Goal: Information Seeking & Learning: Learn about a topic

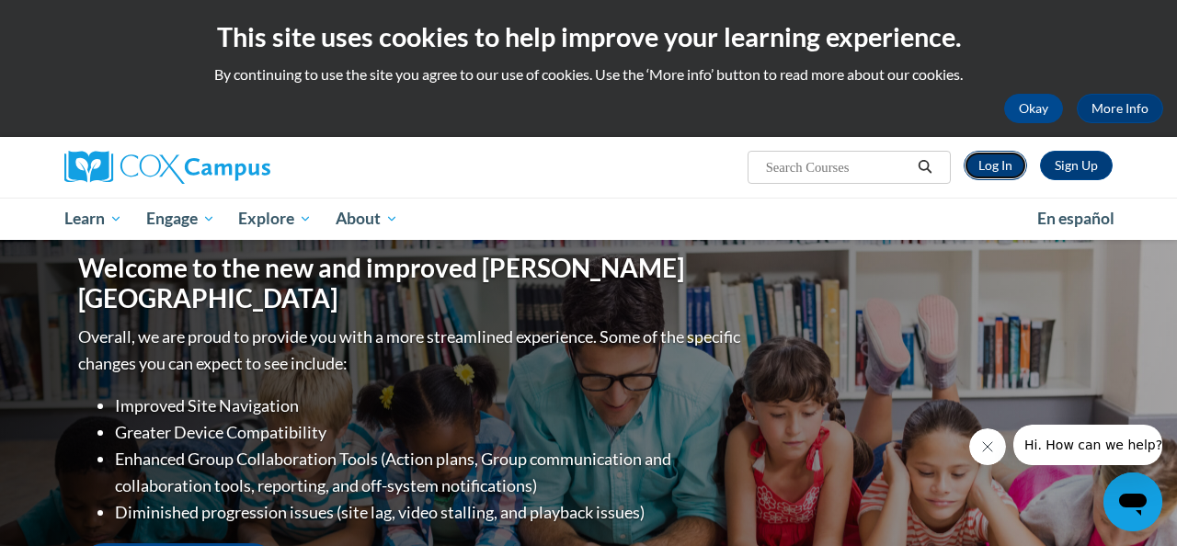
click at [1003, 164] on link "Log In" at bounding box center [995, 165] width 63 height 29
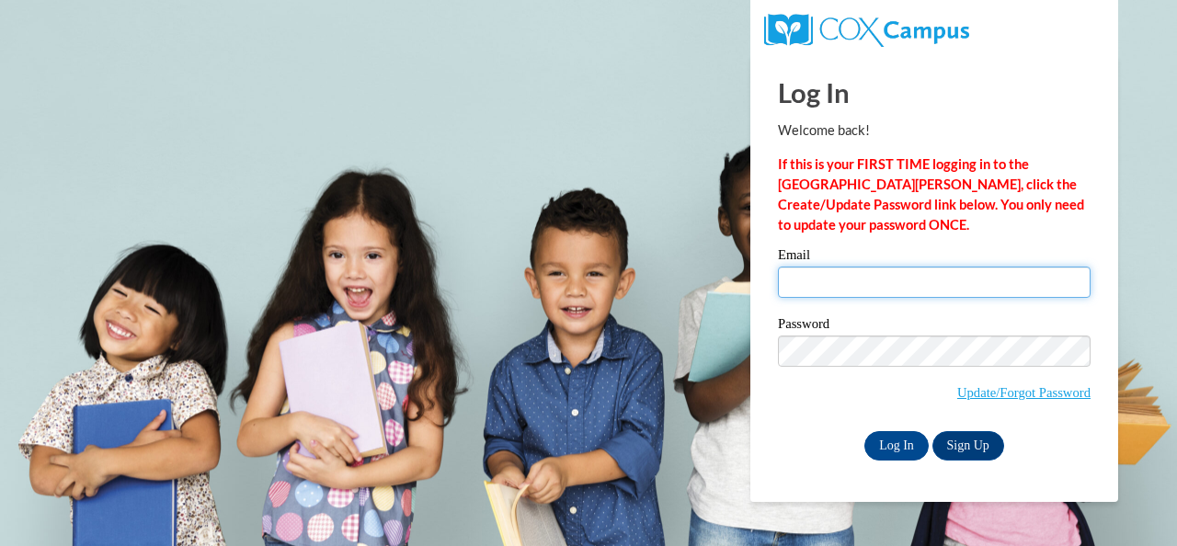
click at [907, 283] on input "Email" at bounding box center [934, 282] width 313 height 31
type input "[EMAIL_ADDRESS][DOMAIN_NAME]"
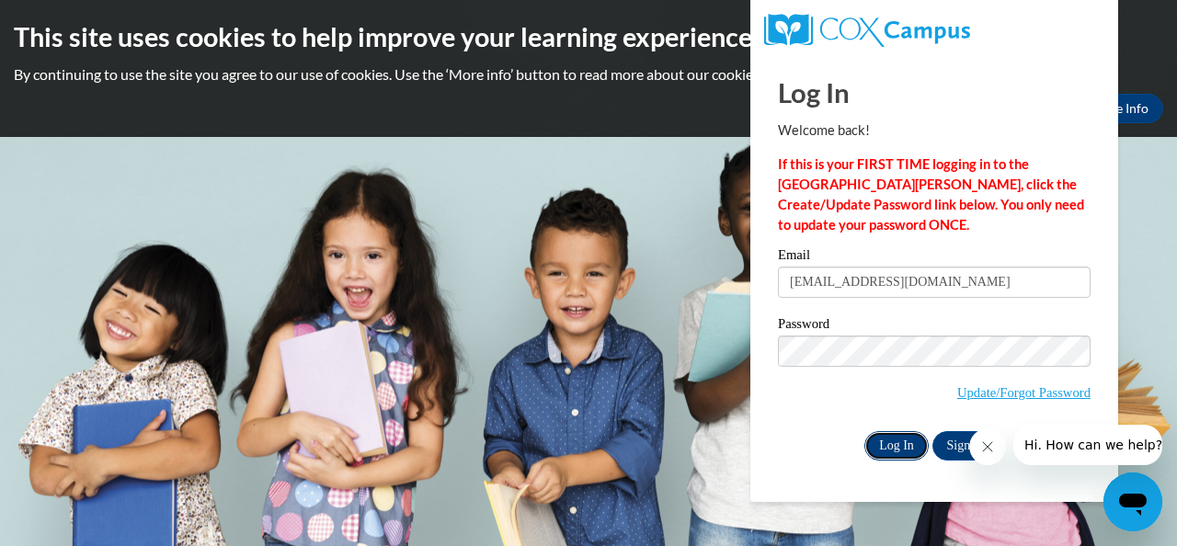
click at [886, 445] on input "Log In" at bounding box center [897, 445] width 64 height 29
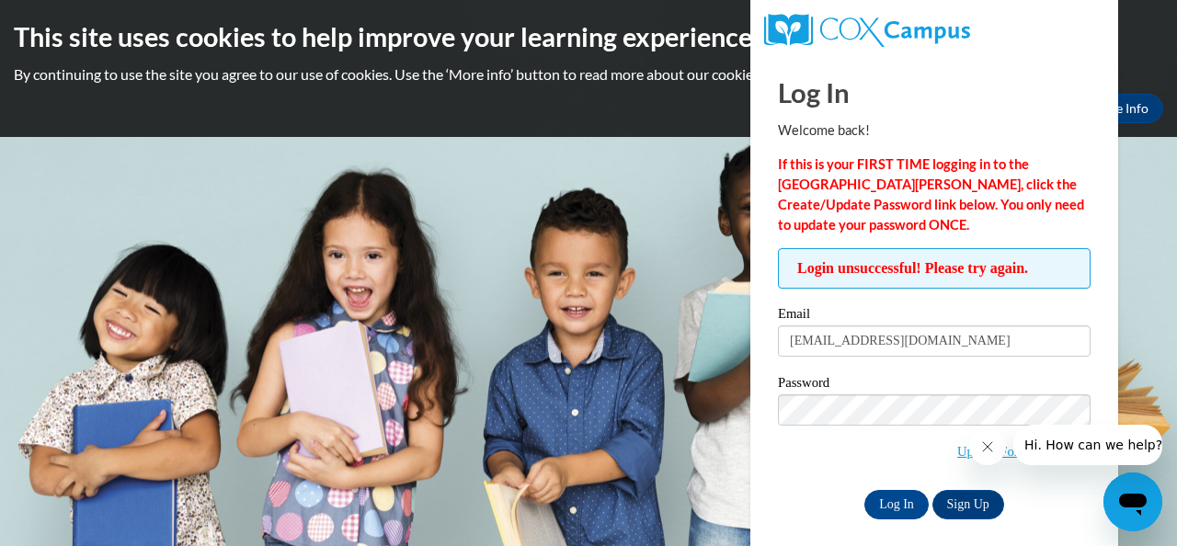
scroll to position [13, 0]
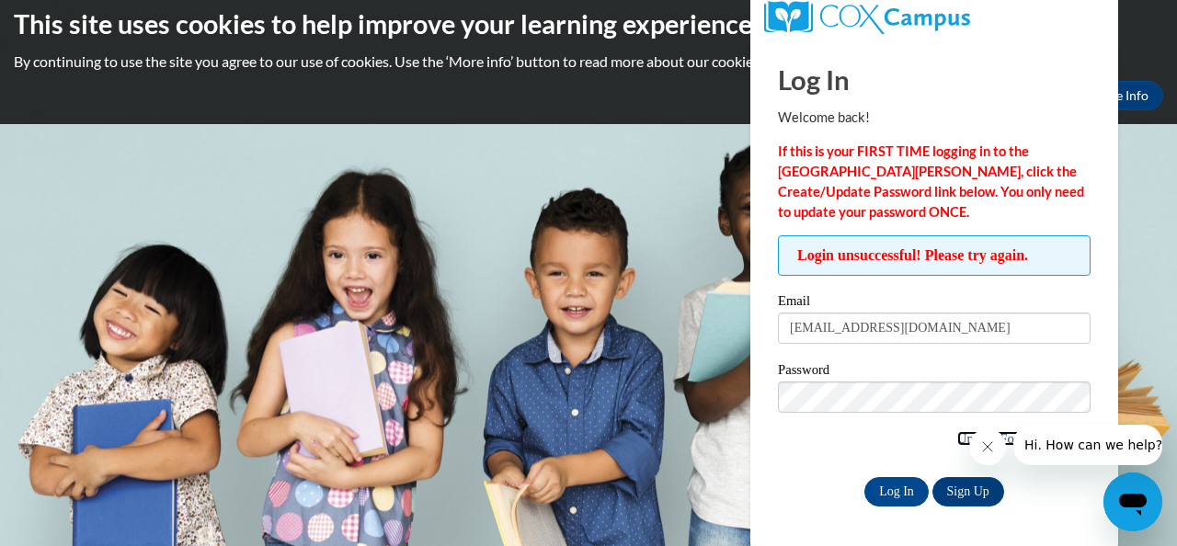
click at [959, 437] on link "Update/Forgot Password" at bounding box center [1023, 438] width 133 height 15
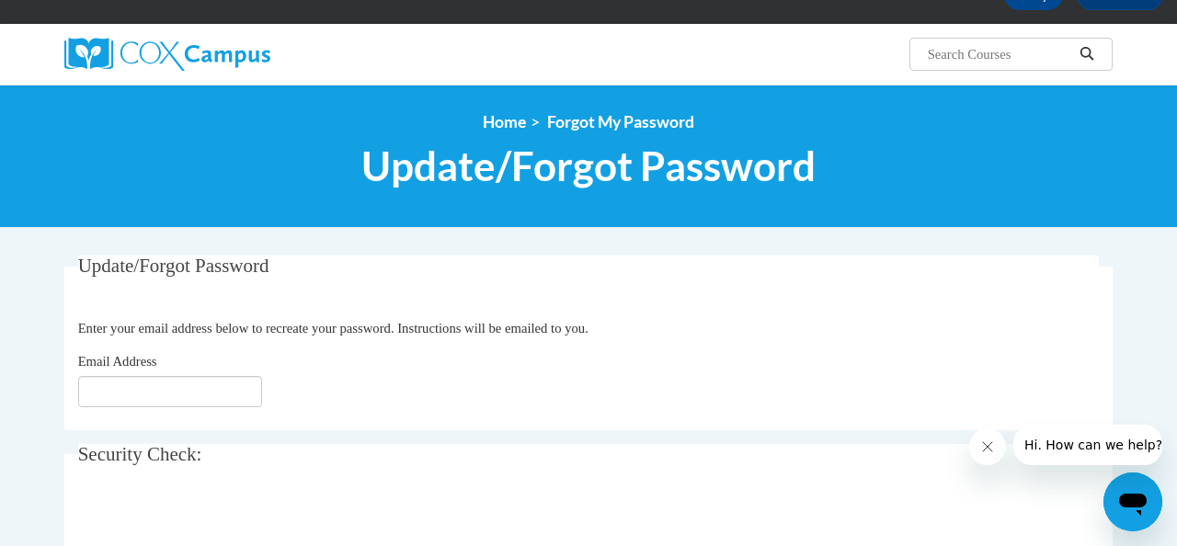
scroll to position [114, 0]
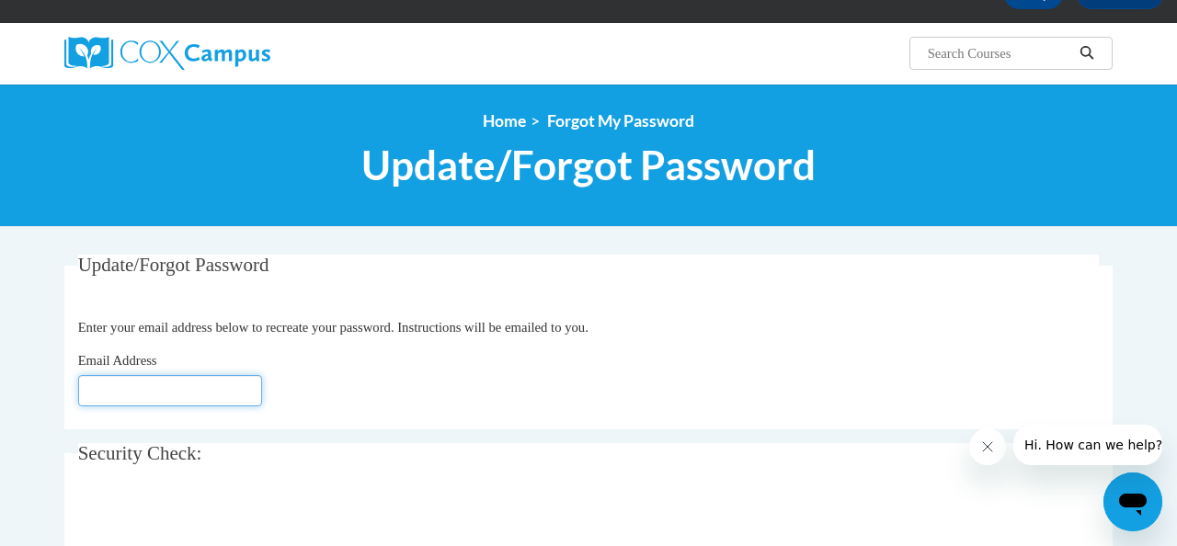
click at [183, 392] on input "Email Address" at bounding box center [170, 390] width 184 height 31
type input "[EMAIL_ADDRESS][DOMAIN_NAME]"
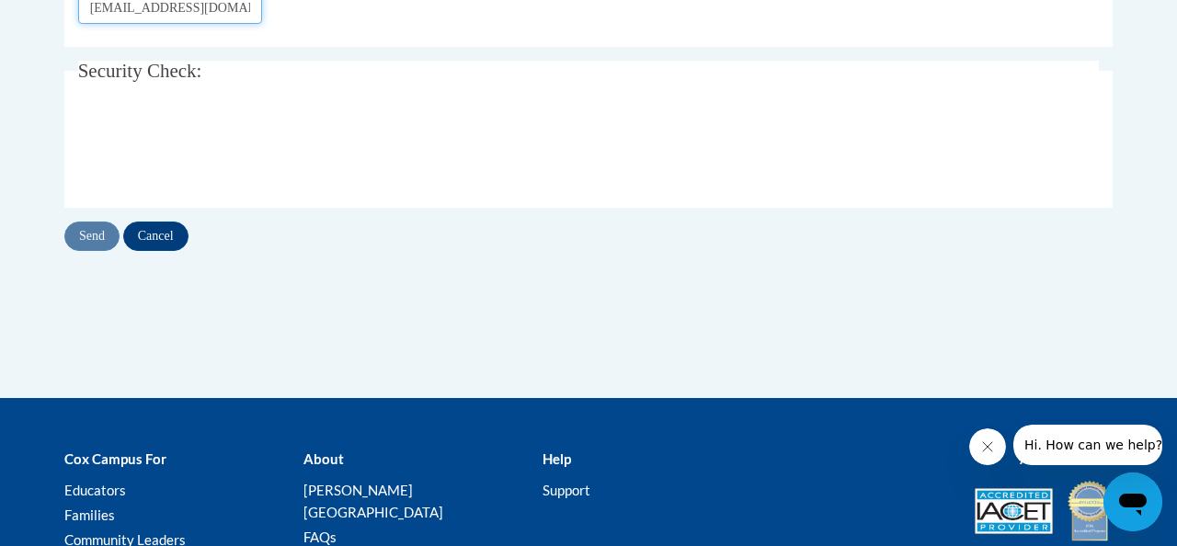
scroll to position [499, 0]
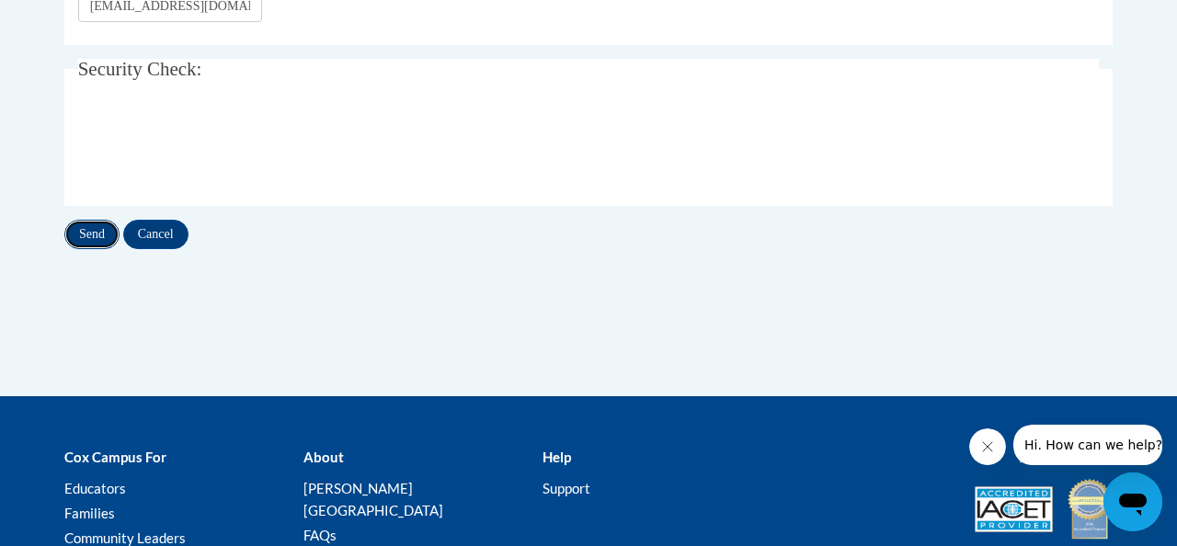
click at [93, 239] on input "Send" at bounding box center [91, 234] width 55 height 29
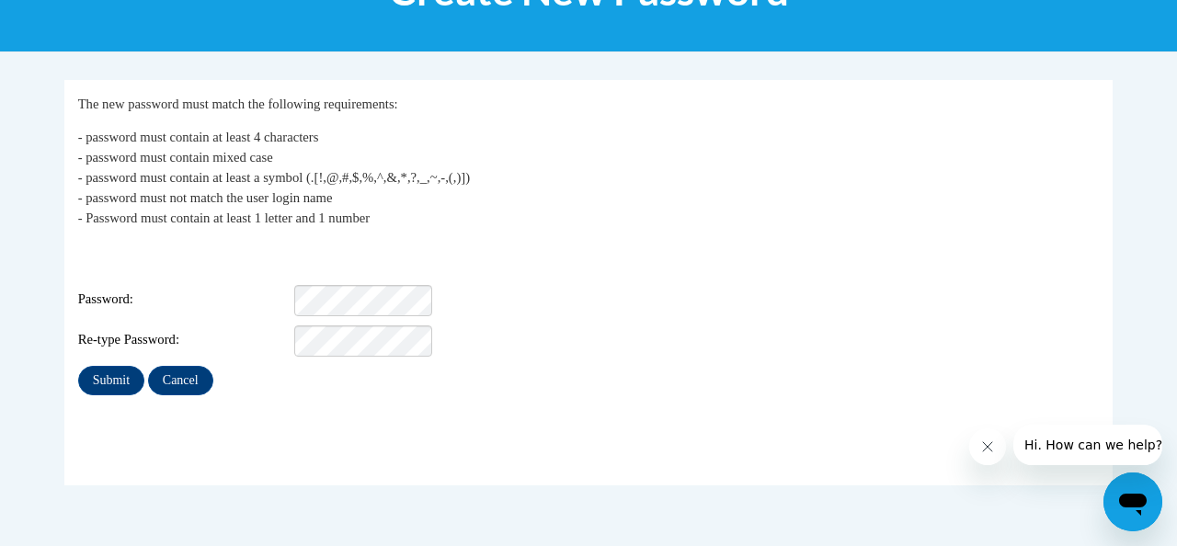
scroll to position [377, 0]
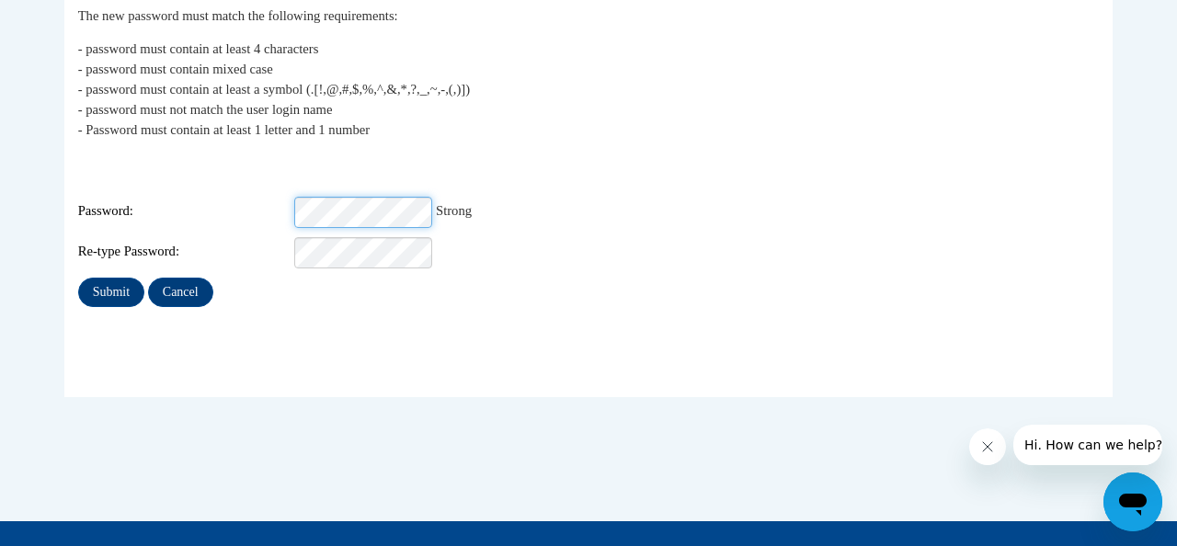
click at [78, 278] on input "Submit" at bounding box center [111, 292] width 66 height 29
click at [113, 280] on input "Submit" at bounding box center [111, 292] width 66 height 29
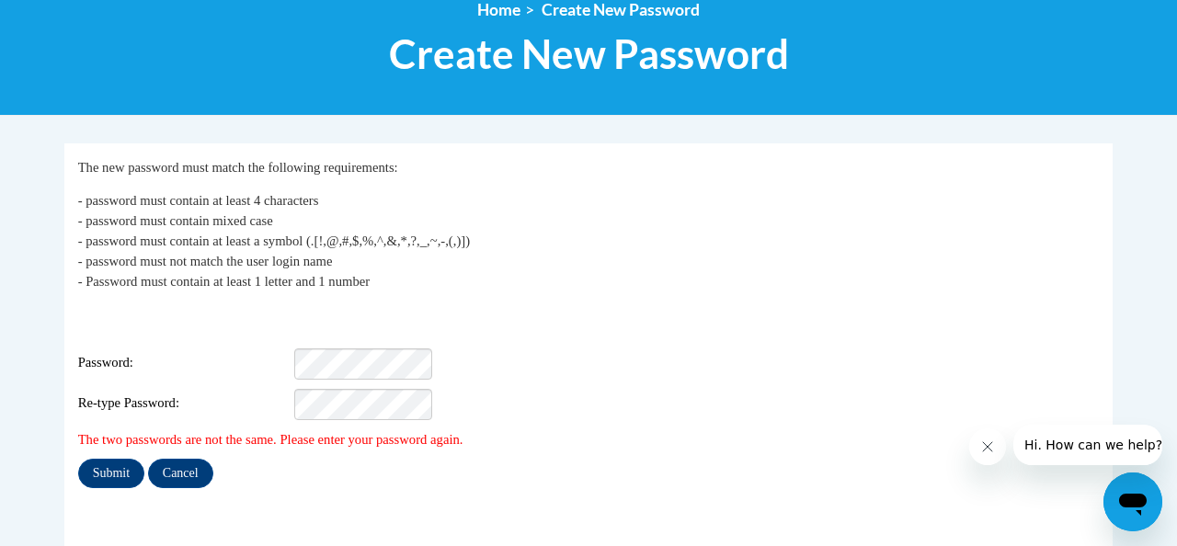
scroll to position [338, 0]
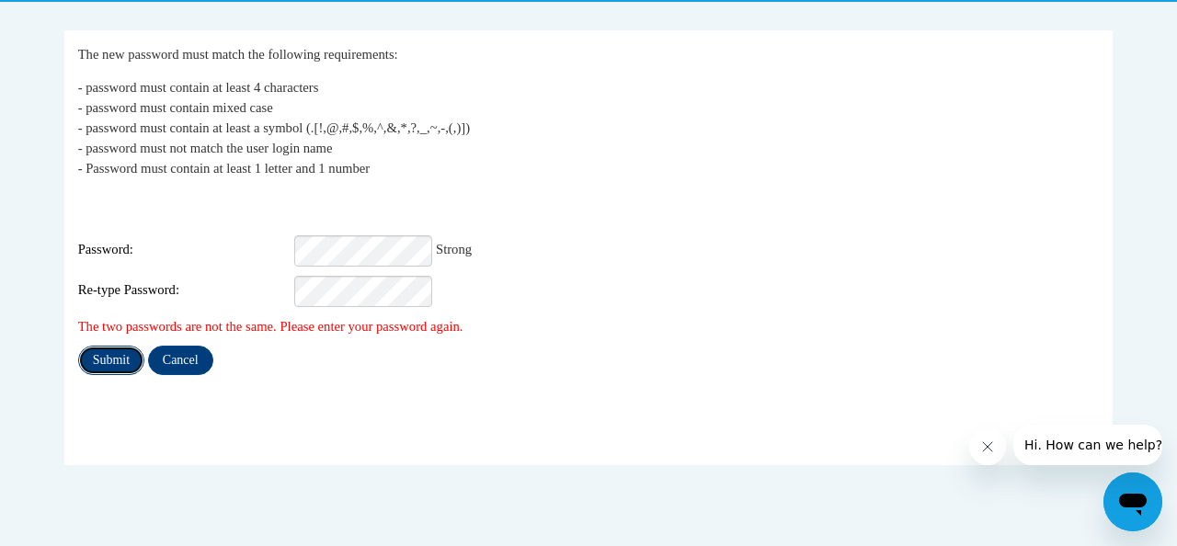
click at [98, 346] on input "Submit" at bounding box center [111, 360] width 66 height 29
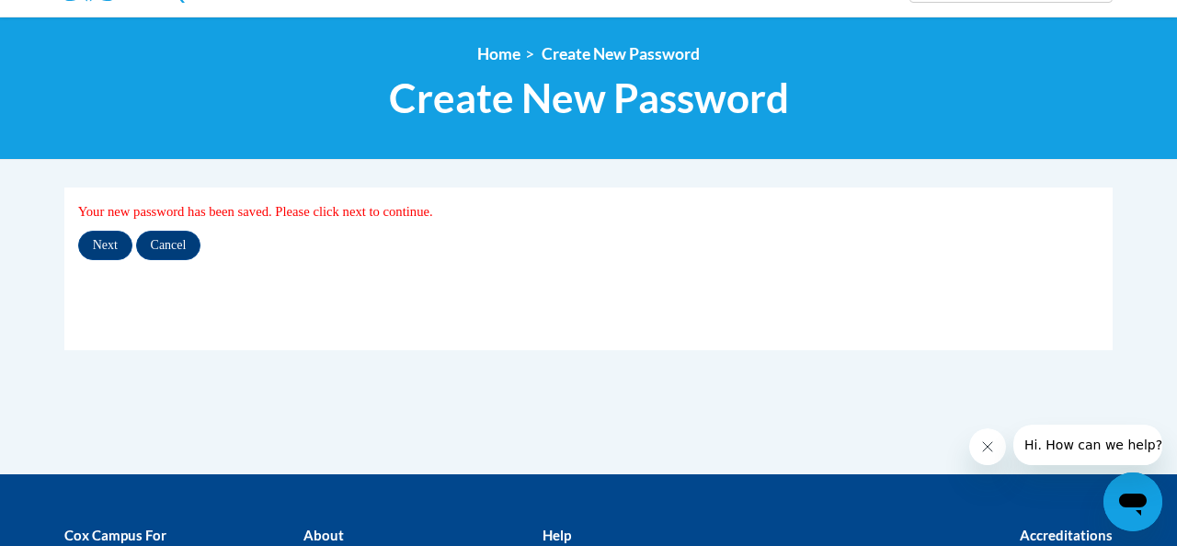
scroll to position [155, 0]
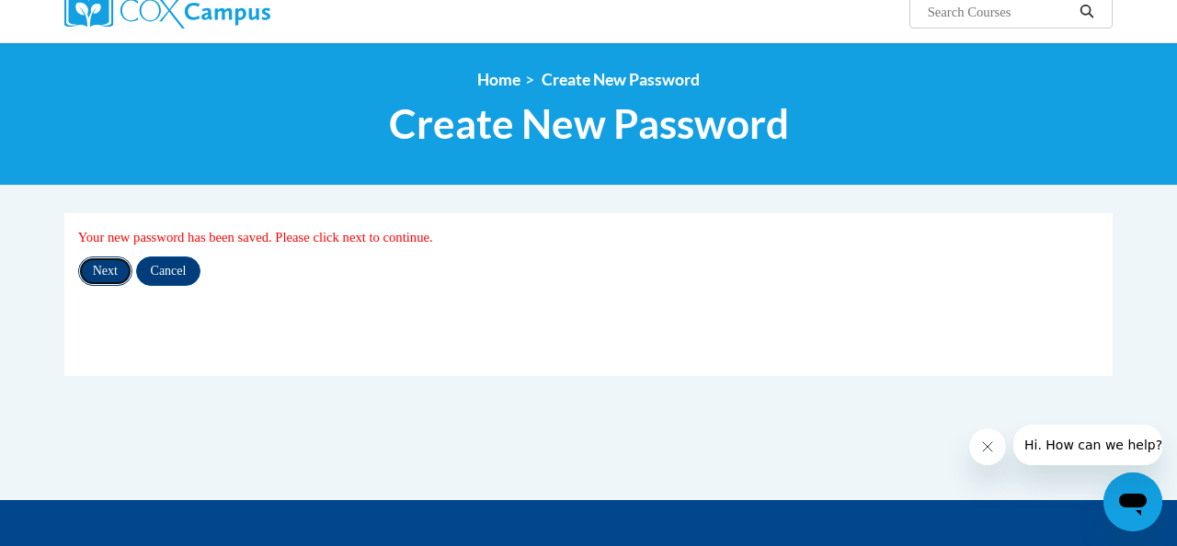
click at [106, 265] on input "Next" at bounding box center [105, 271] width 54 height 29
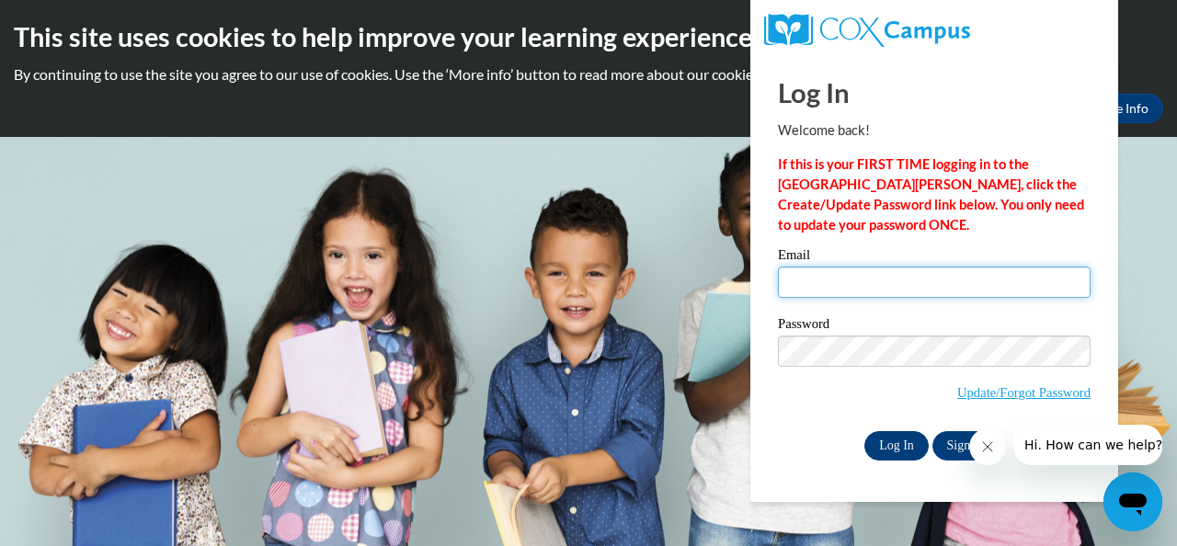
type input "[EMAIL_ADDRESS][DOMAIN_NAME]"
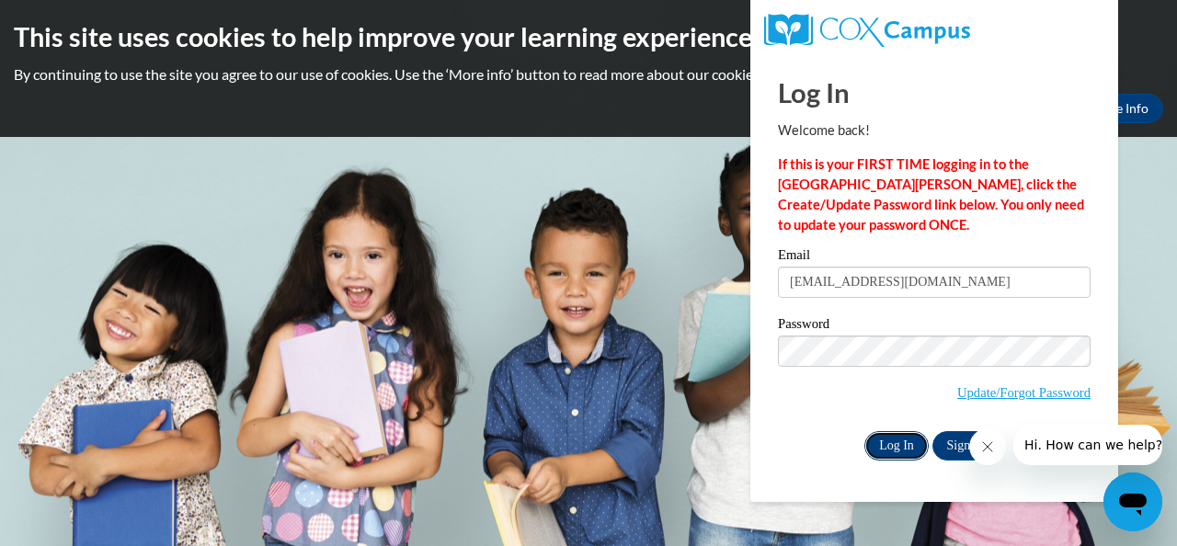
click at [897, 441] on input "Log In" at bounding box center [897, 445] width 64 height 29
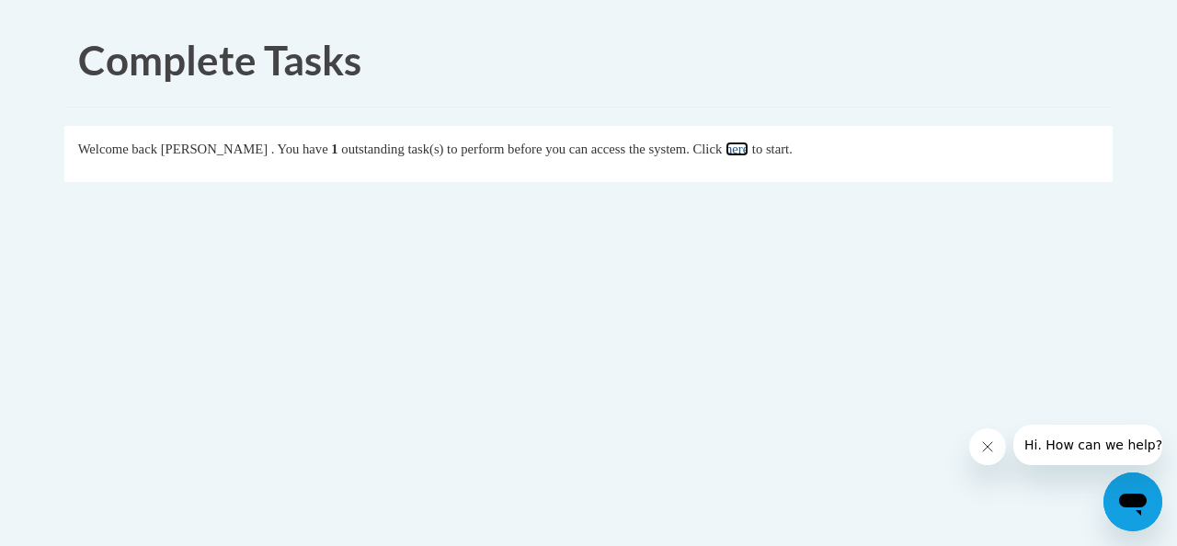
click at [749, 152] on link "here" at bounding box center [737, 149] width 23 height 15
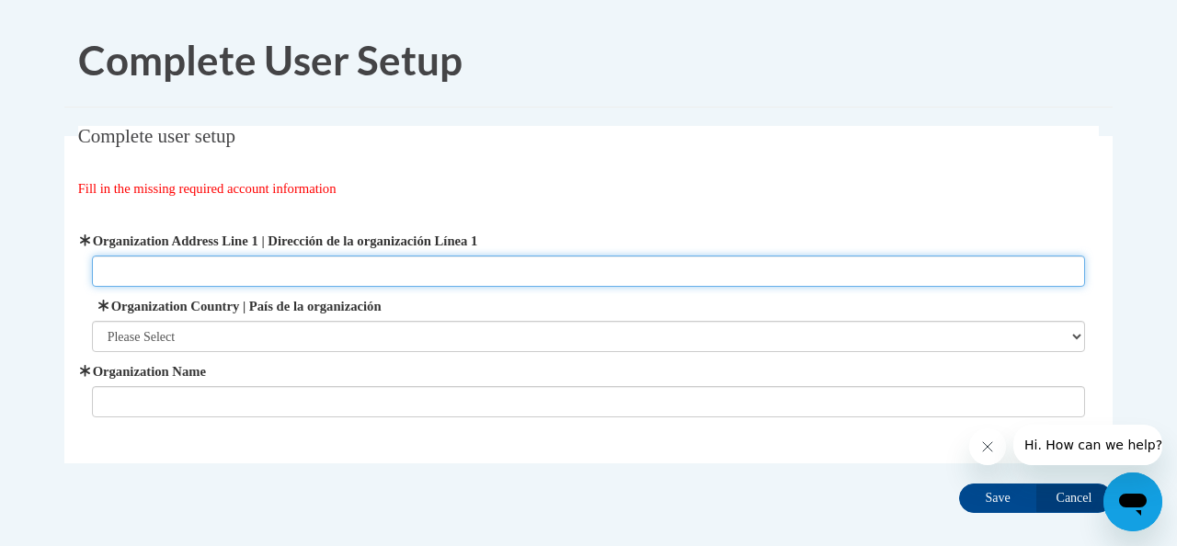
click at [281, 274] on input "Organization Address Line 1 | Dirección de la organización Línea 1" at bounding box center [589, 271] width 994 height 31
type input "1920 Columbus Avenue"
type input "Waco Montessori School"
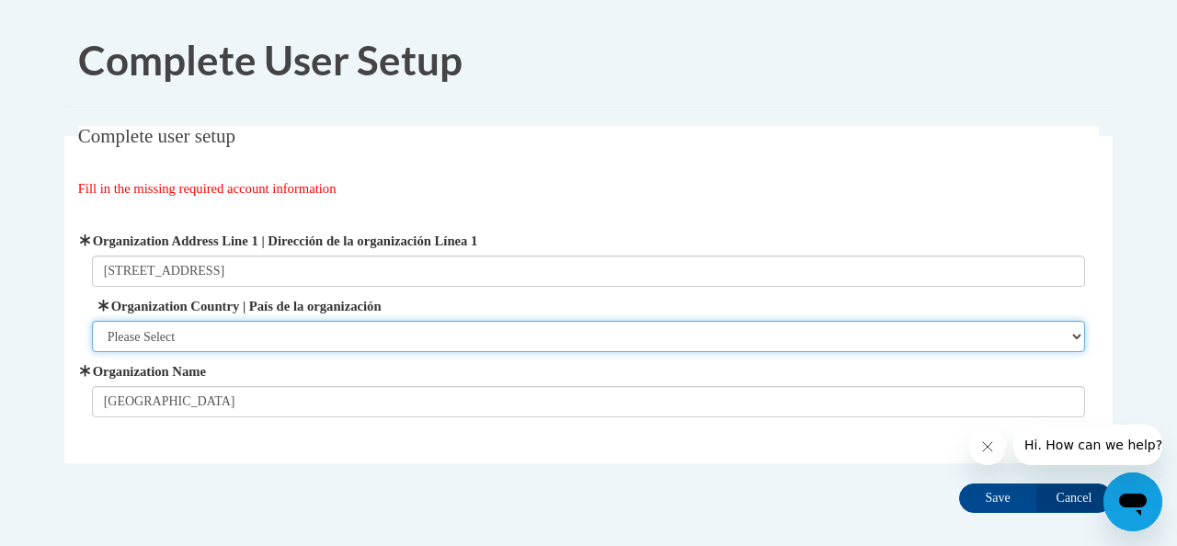
click at [360, 332] on select "Please Select United States | Estados Unidos Outside of the United States | Fue…" at bounding box center [589, 336] width 994 height 31
select select "ad49bcad-a171-4b2e-b99c-48b446064914"
click at [92, 321] on select "Please Select United States | Estados Unidos Outside of the United States | Fue…" at bounding box center [589, 336] width 994 height 31
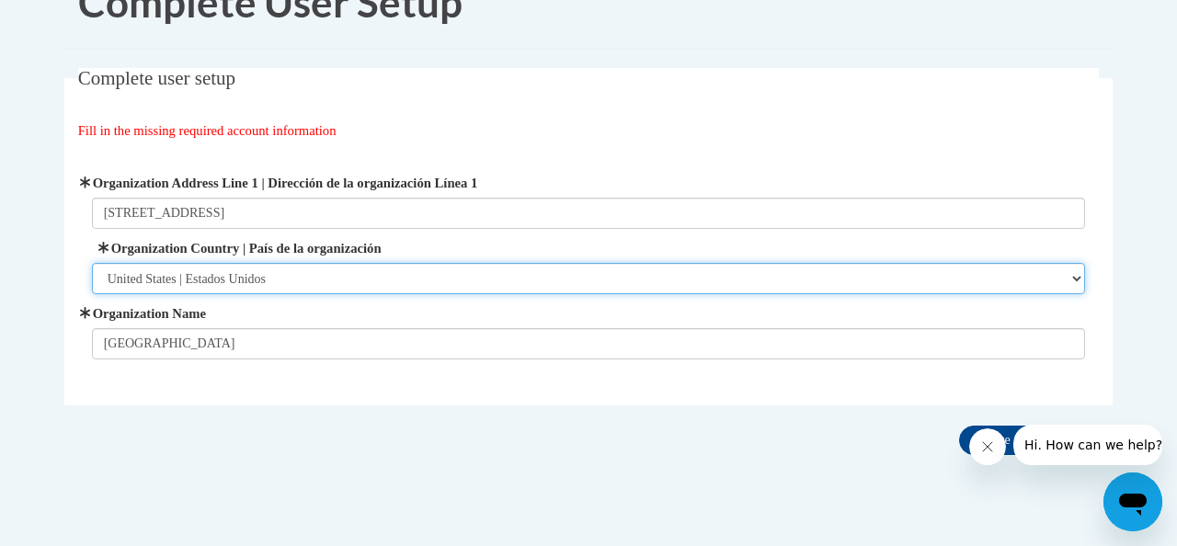
scroll to position [97, 0]
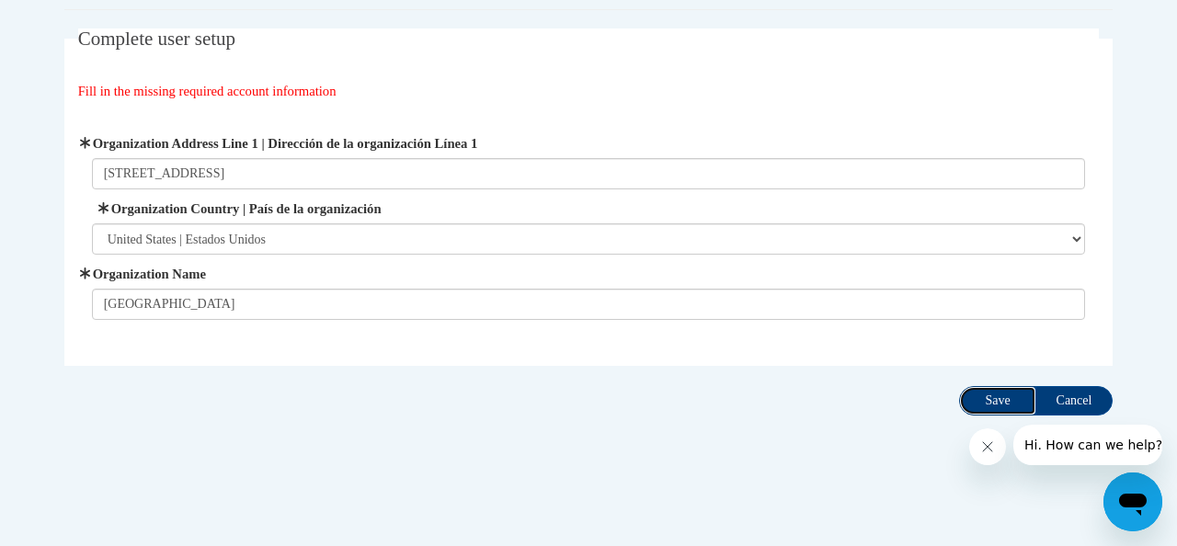
click at [992, 393] on input "Save" at bounding box center [997, 400] width 77 height 29
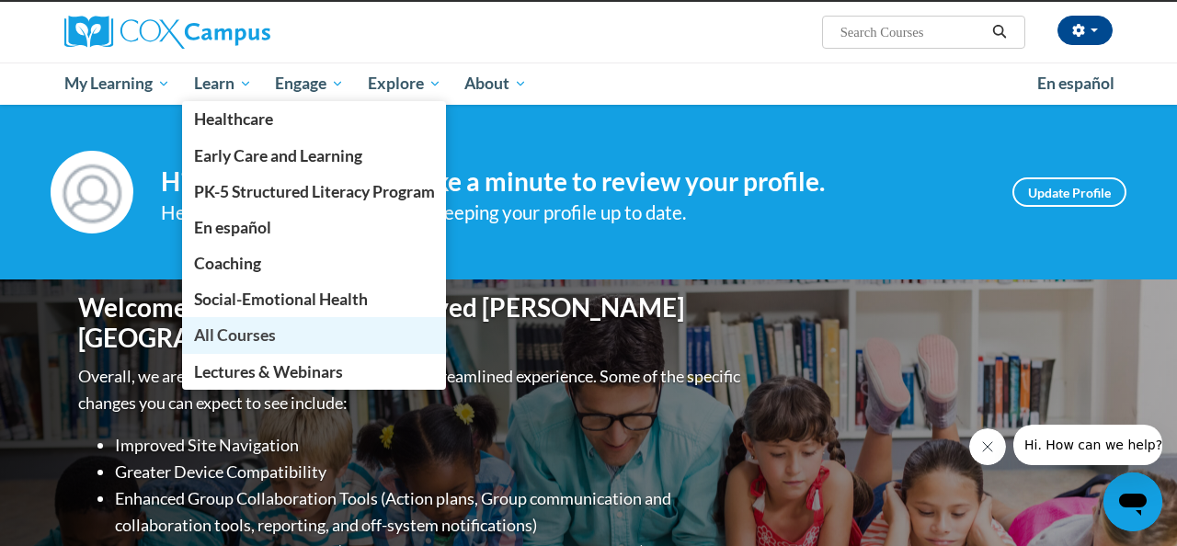
scroll to position [127, 0]
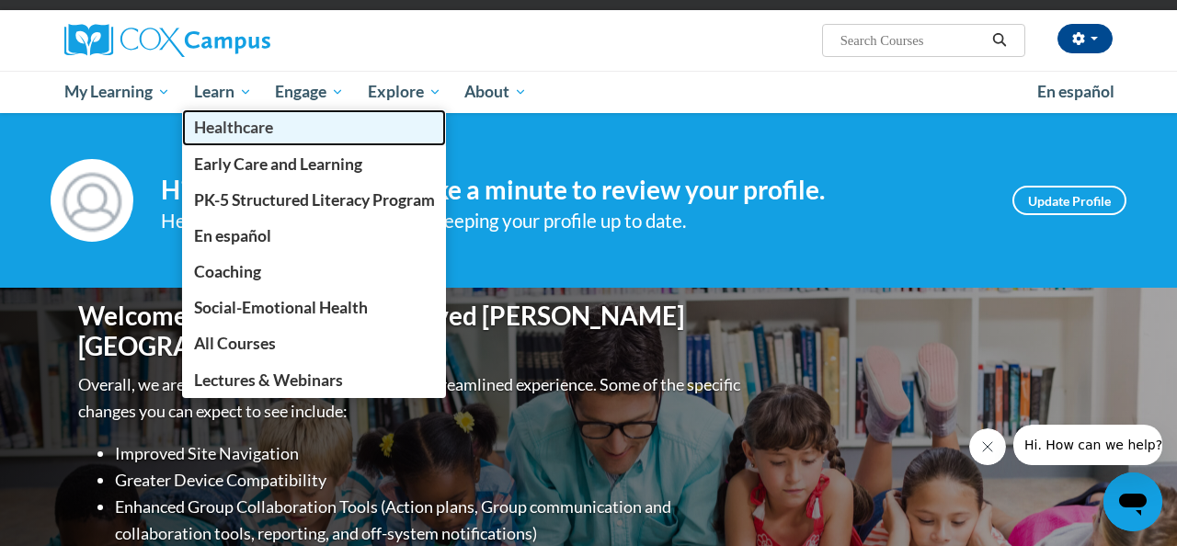
click at [243, 134] on span "Healthcare" at bounding box center [233, 127] width 79 height 19
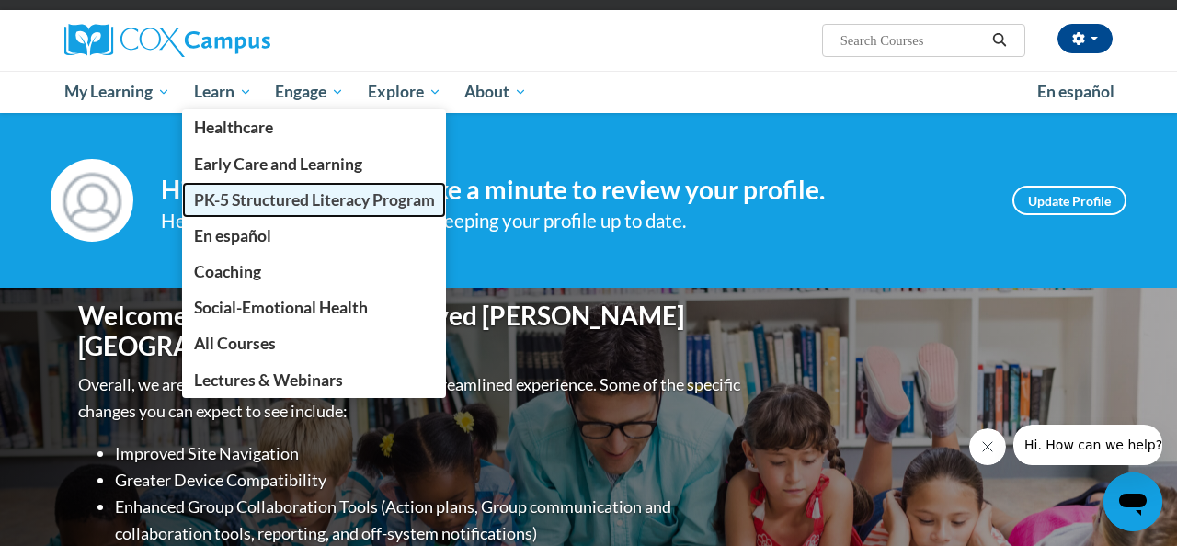
click at [297, 199] on span "PK-5 Structured Literacy Program" at bounding box center [314, 199] width 241 height 19
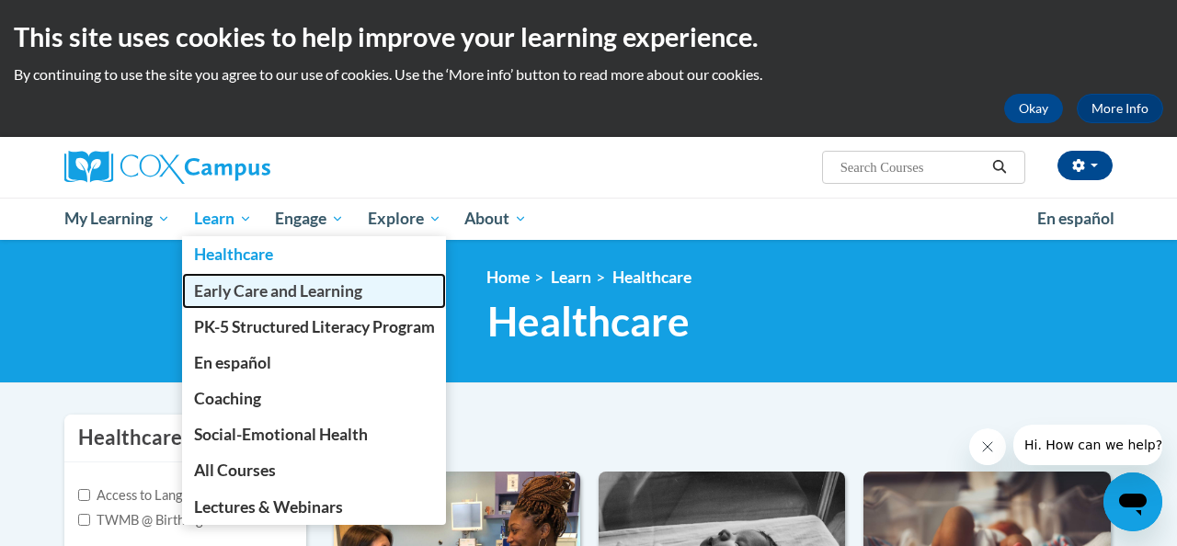
click at [252, 291] on span "Early Care and Learning" at bounding box center [278, 290] width 168 height 19
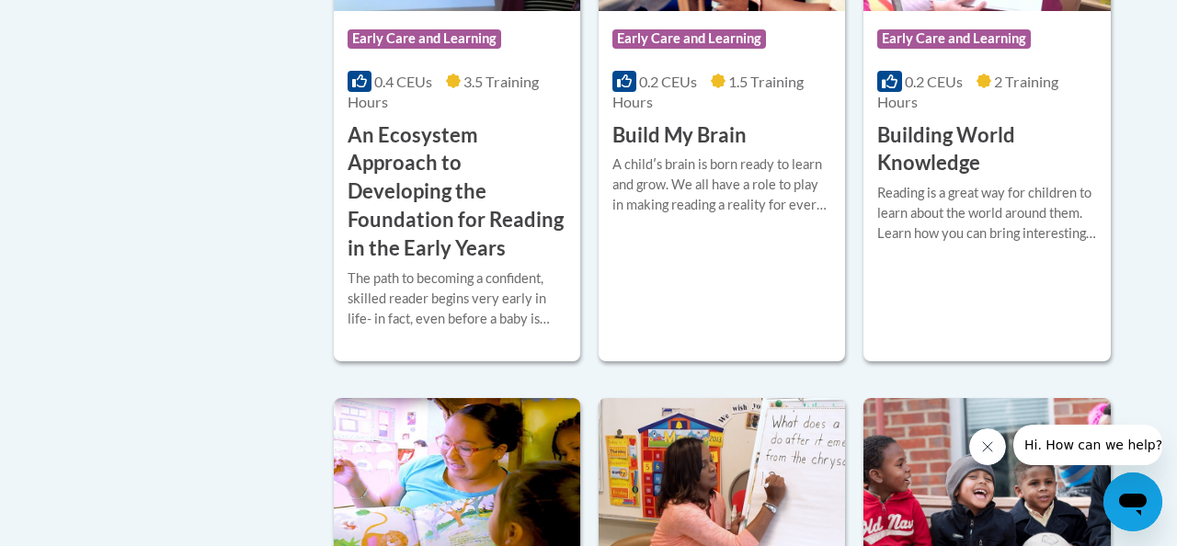
scroll to position [882, 0]
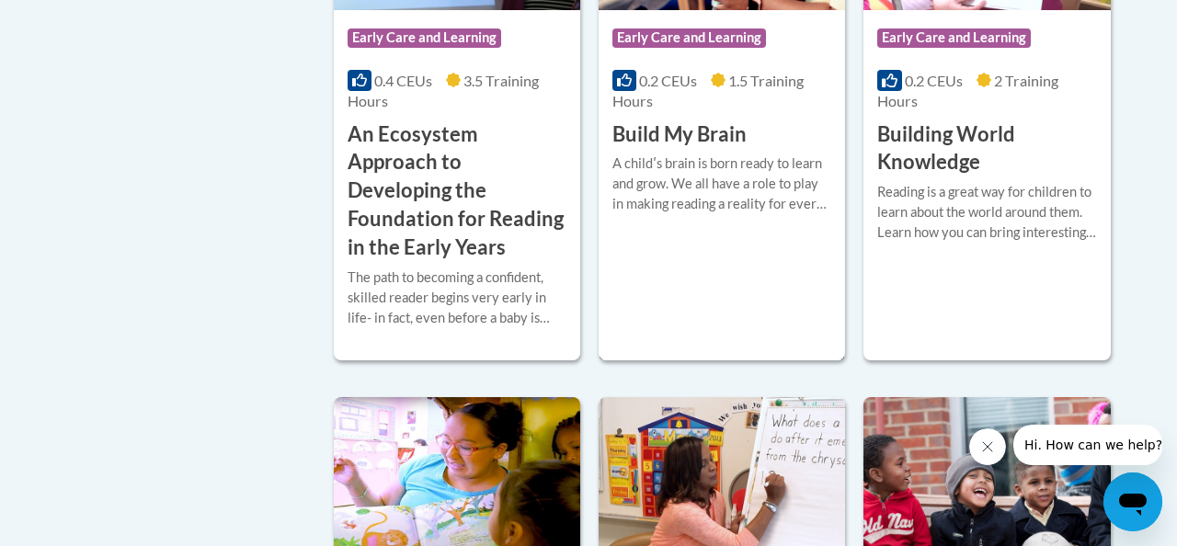
click at [694, 166] on div "A childʹs brain is born ready to learn and grow. We all have a role to play in …" at bounding box center [722, 184] width 219 height 61
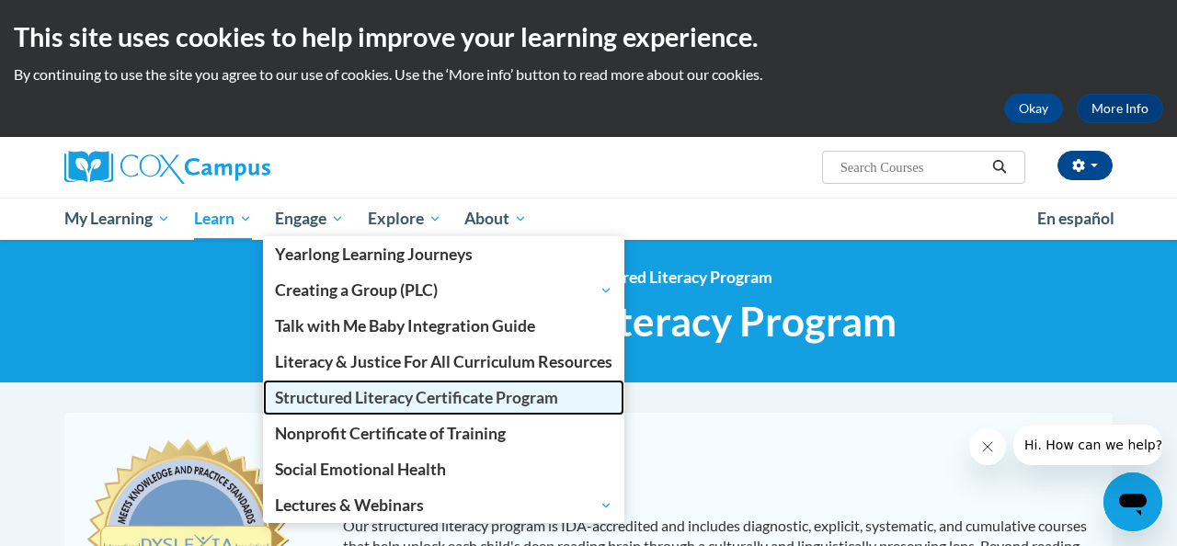
click at [327, 401] on span "Structured Literacy Certificate Program" at bounding box center [416, 397] width 283 height 19
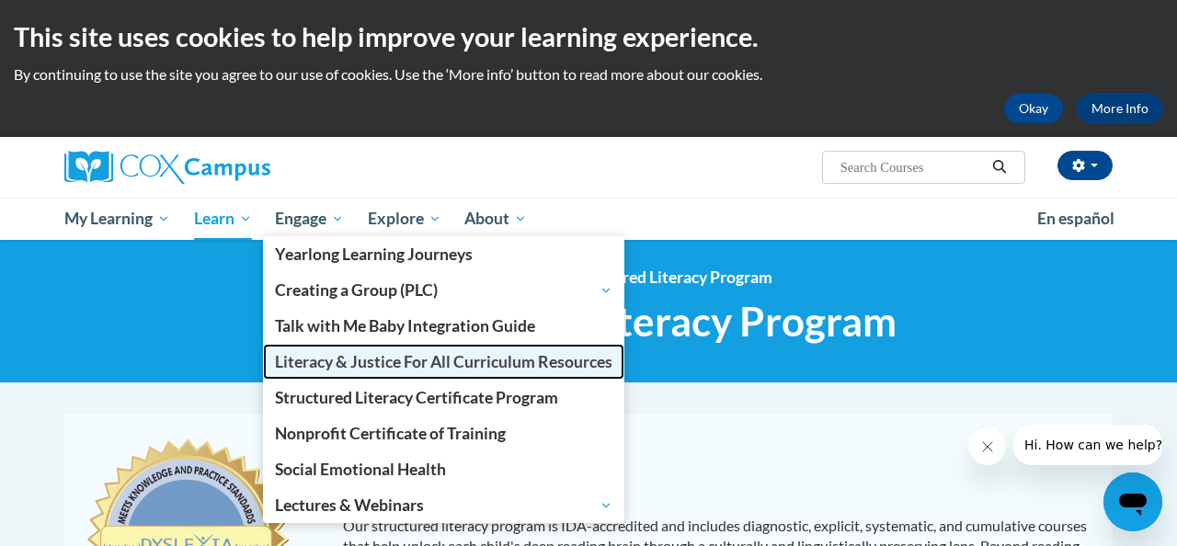
click at [370, 364] on span "Literacy & Justice For All Curriculum Resources" at bounding box center [444, 361] width 338 height 19
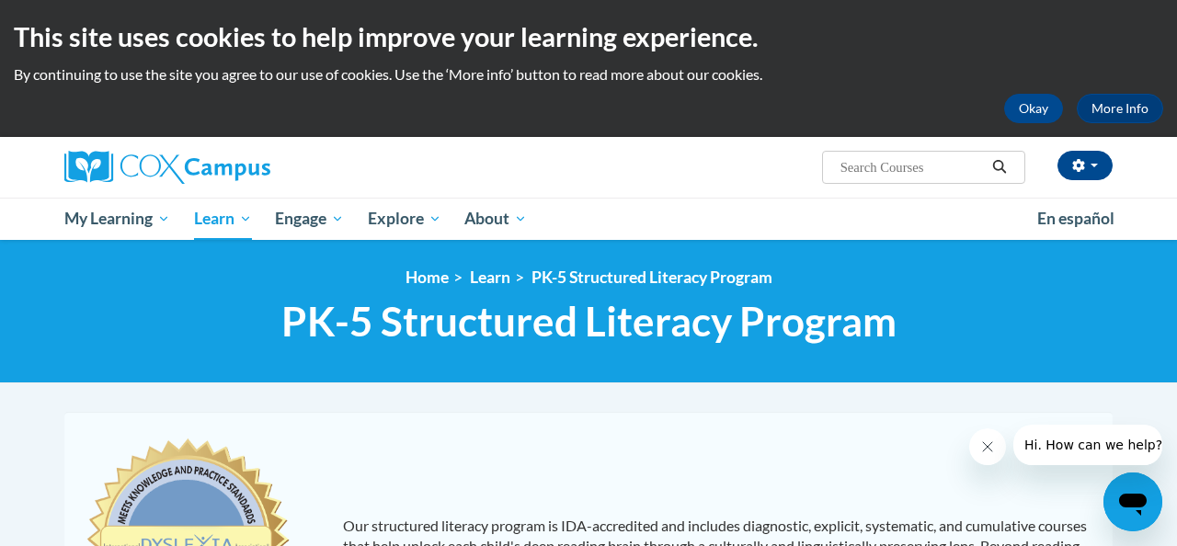
click at [881, 155] on span "Search Search..." at bounding box center [923, 167] width 203 height 33
click at [881, 168] on input "Search..." at bounding box center [912, 167] width 147 height 22
type input "allergy"
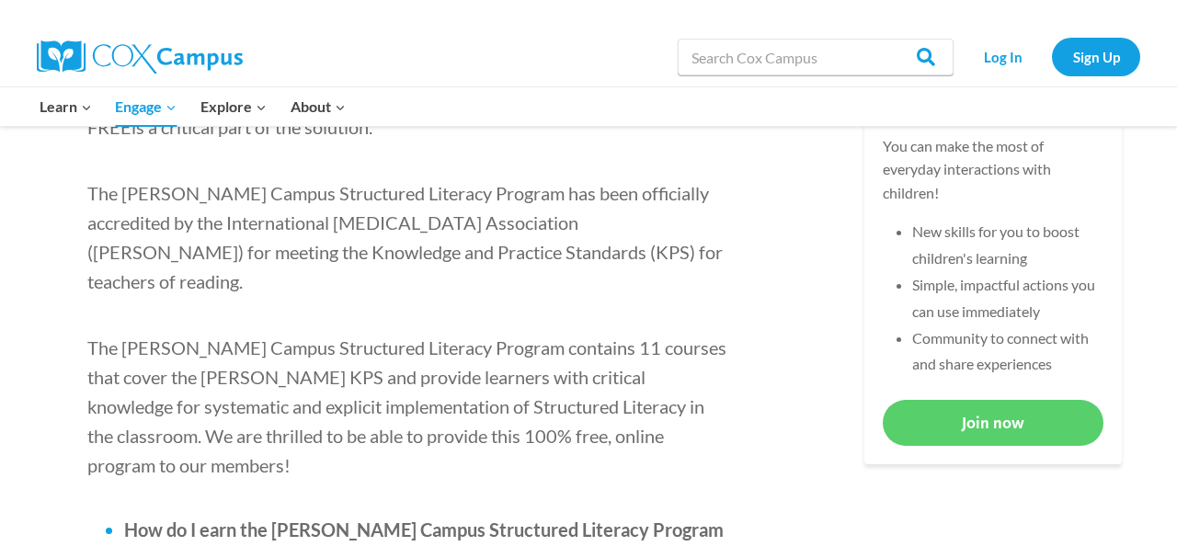
scroll to position [699, 0]
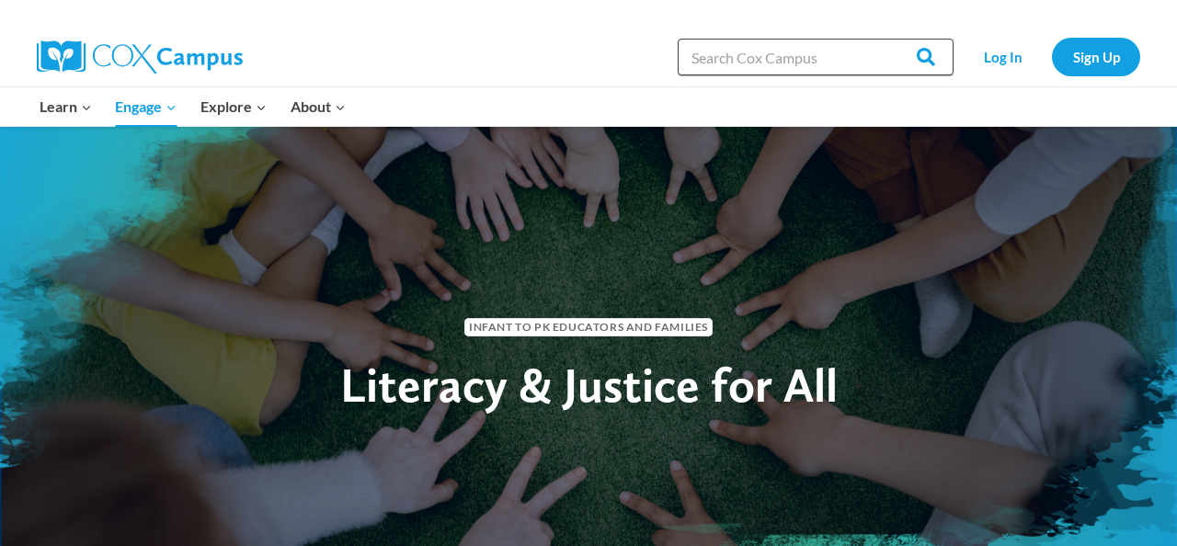
click at [808, 58] on input "Search in [URL][DOMAIN_NAME]" at bounding box center [816, 57] width 276 height 37
type input "ABAR"
click at [882, 39] on input "Search" at bounding box center [918, 57] width 72 height 37
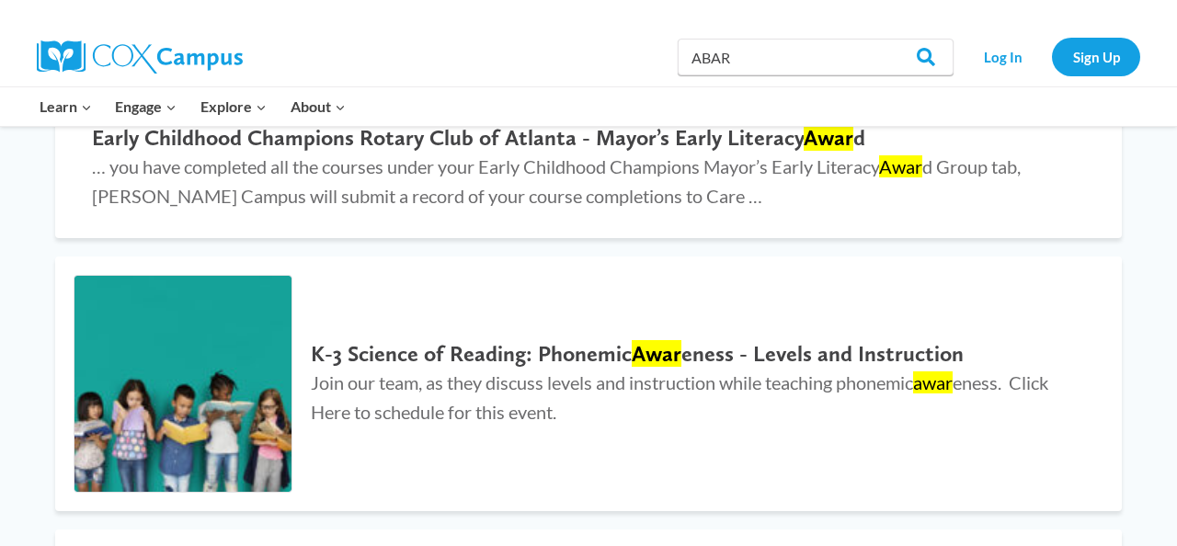
scroll to position [119, 0]
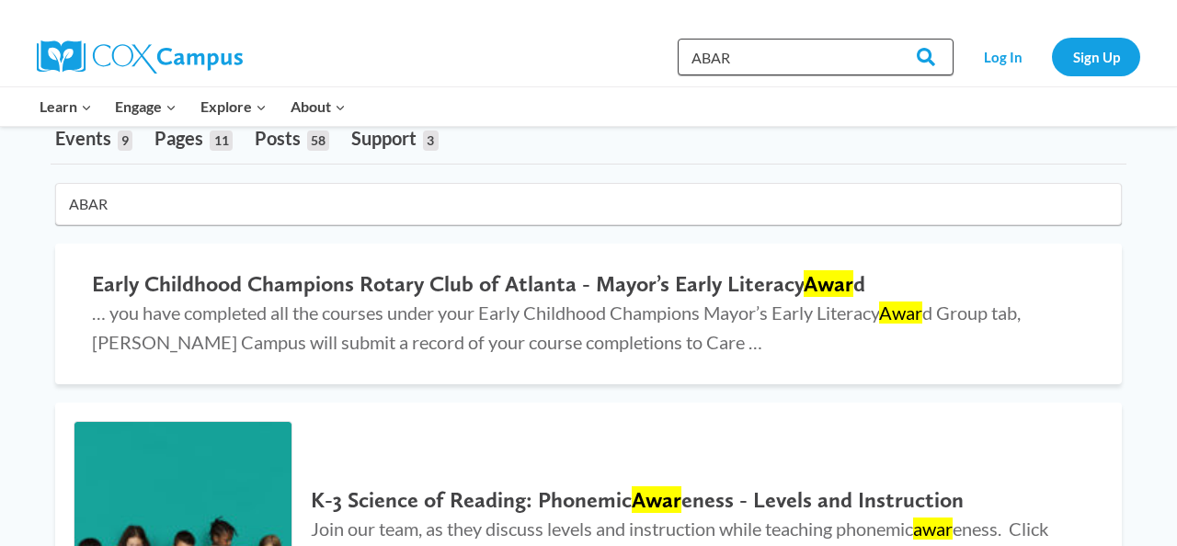
drag, startPoint x: 764, startPoint y: 56, endPoint x: 663, endPoint y: 56, distance: 101.2
click at [663, 55] on div "Search in [URL][DOMAIN_NAME] ABAR Search Search Log In Sign Up" at bounding box center [801, 57] width 681 height 59
type input "[DEMOGRAPHIC_DATA]"
click at [882, 39] on input "Search" at bounding box center [918, 57] width 72 height 37
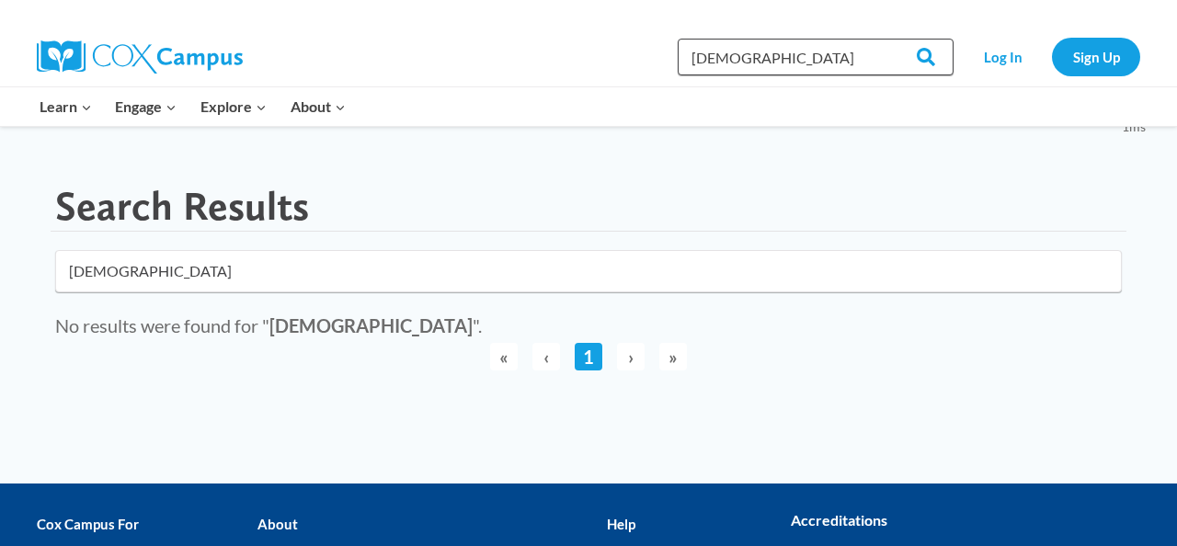
drag, startPoint x: 823, startPoint y: 52, endPoint x: 685, endPoint y: 52, distance: 138.0
click at [685, 52] on input "[DEMOGRAPHIC_DATA]" at bounding box center [816, 57] width 276 height 37
type input "Diversity"
click at [882, 39] on input "Search" at bounding box center [918, 57] width 72 height 37
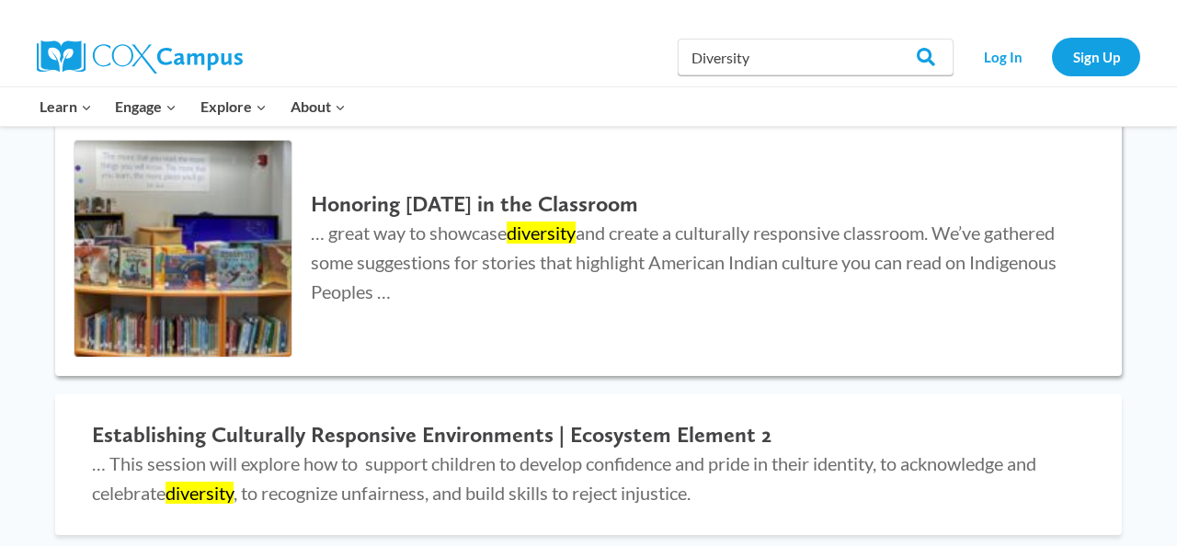
scroll to position [242, 0]
click at [541, 232] on mark "diversity" at bounding box center [541, 232] width 69 height 22
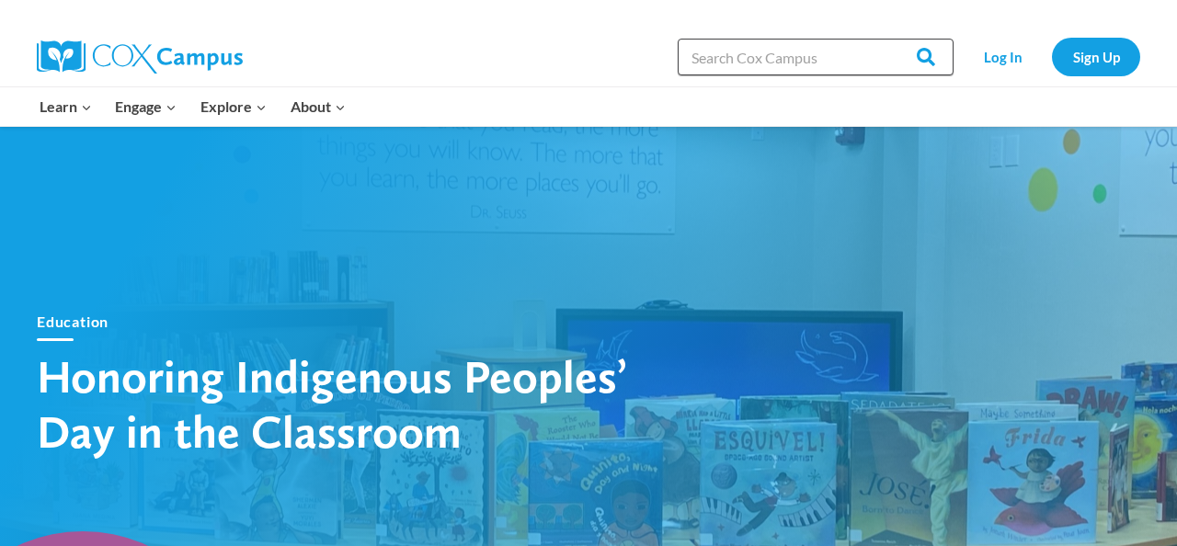
click at [801, 56] on input "Search in [URL][DOMAIN_NAME]" at bounding box center [816, 57] width 276 height 37
type input "allergy"
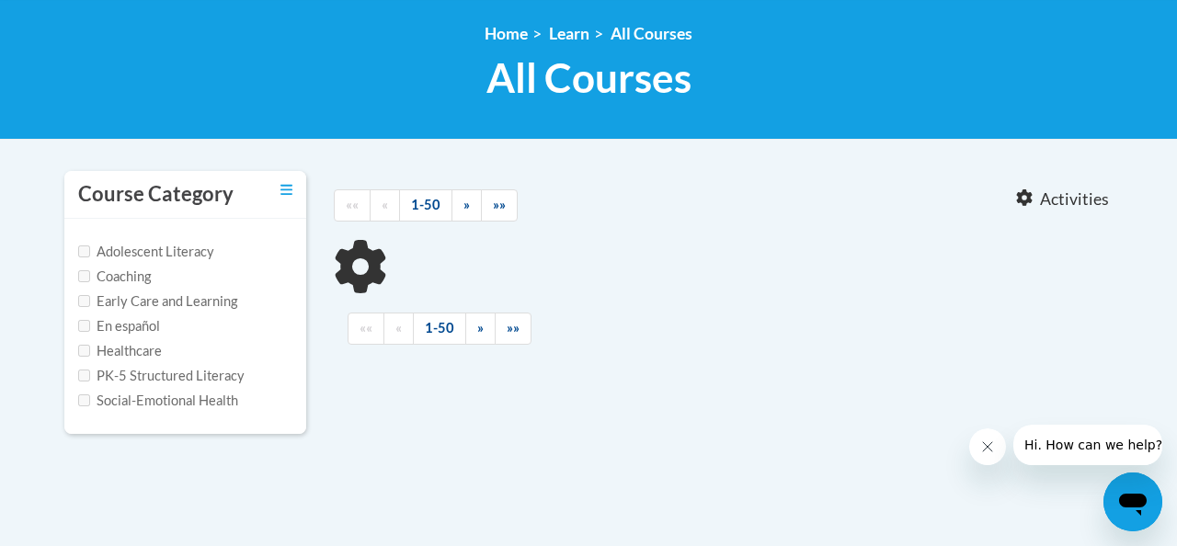
type input "allergy"
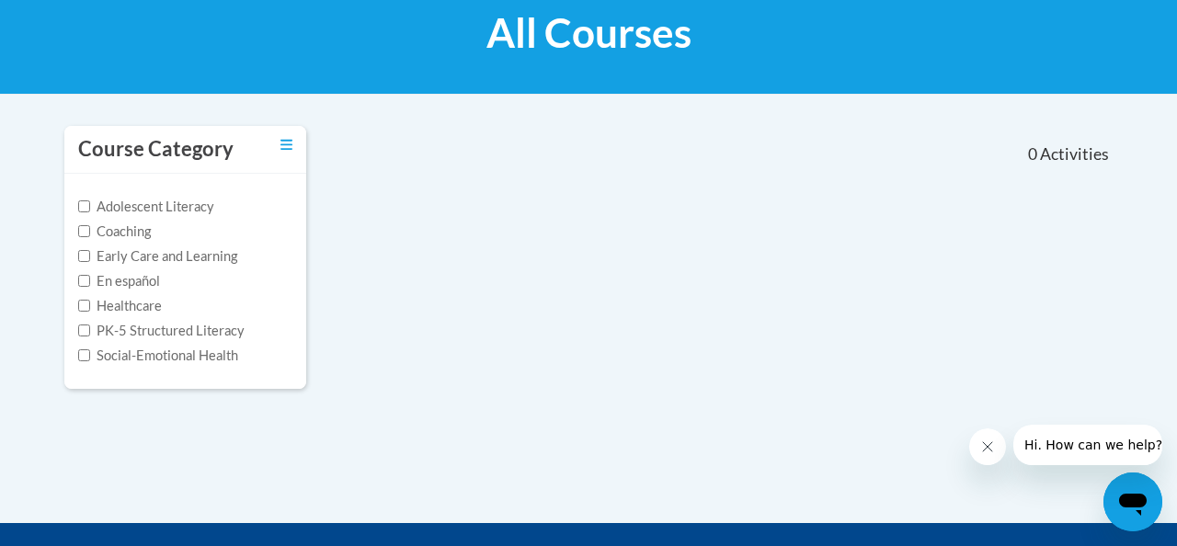
scroll to position [284, 0]
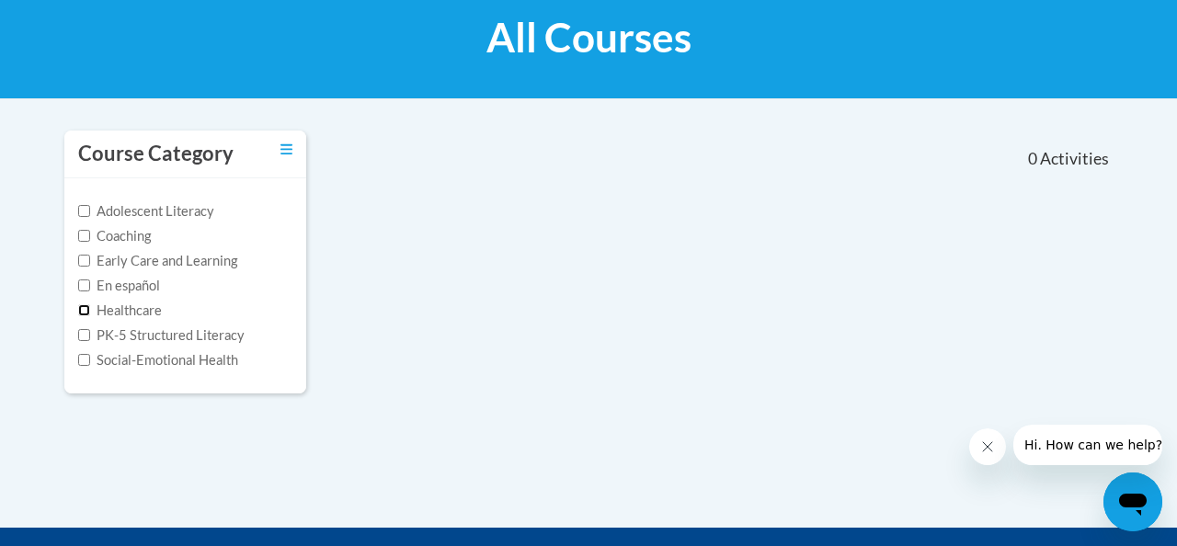
click at [89, 307] on input "Healthcare" at bounding box center [84, 310] width 12 height 12
checkbox input "true"
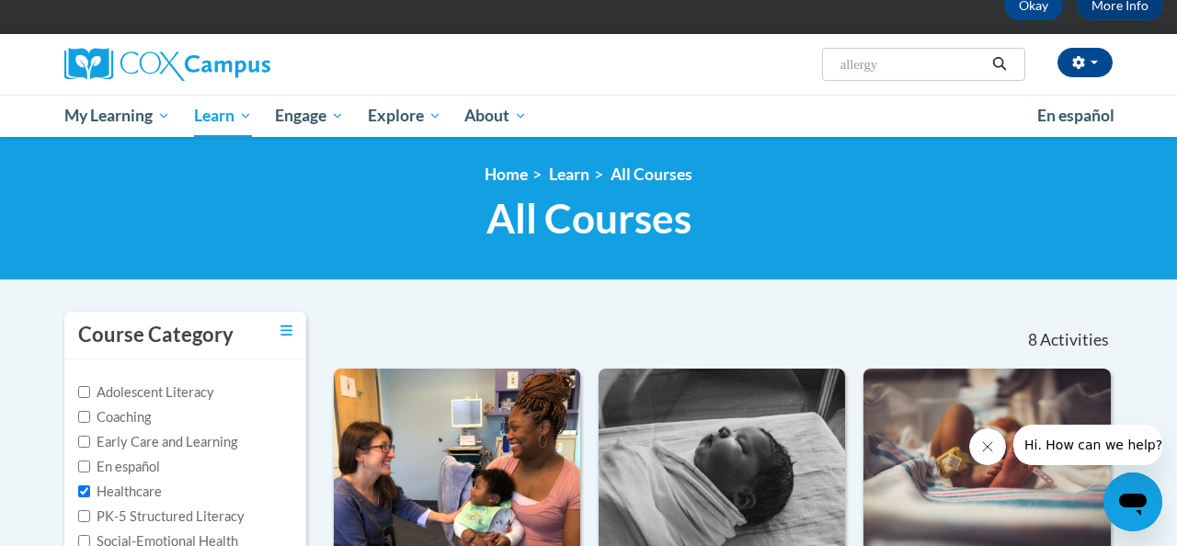
scroll to position [0, 0]
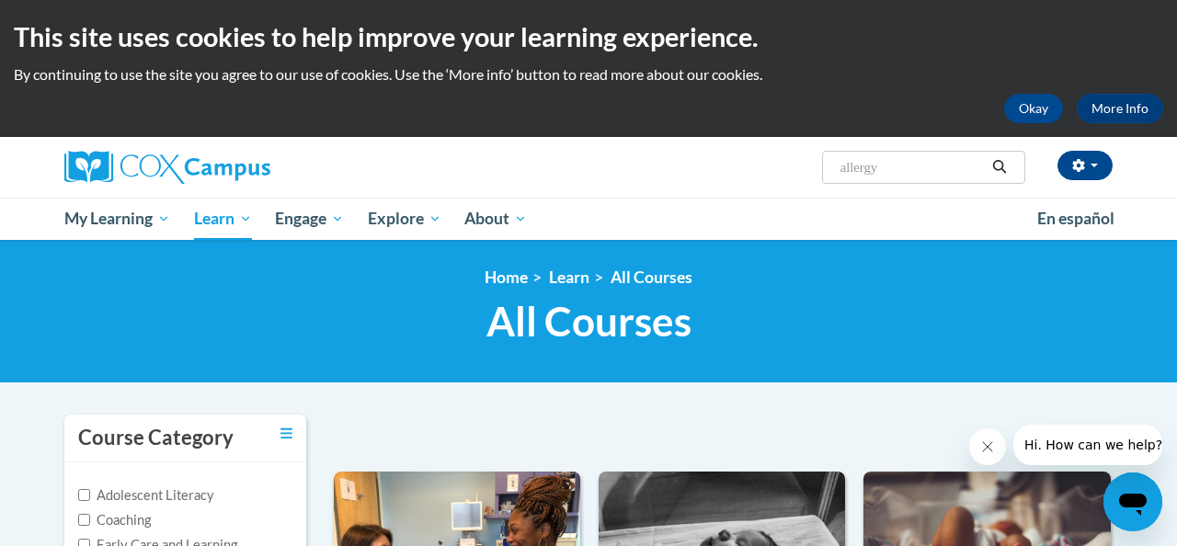
click at [902, 178] on input "allergy" at bounding box center [912, 167] width 147 height 22
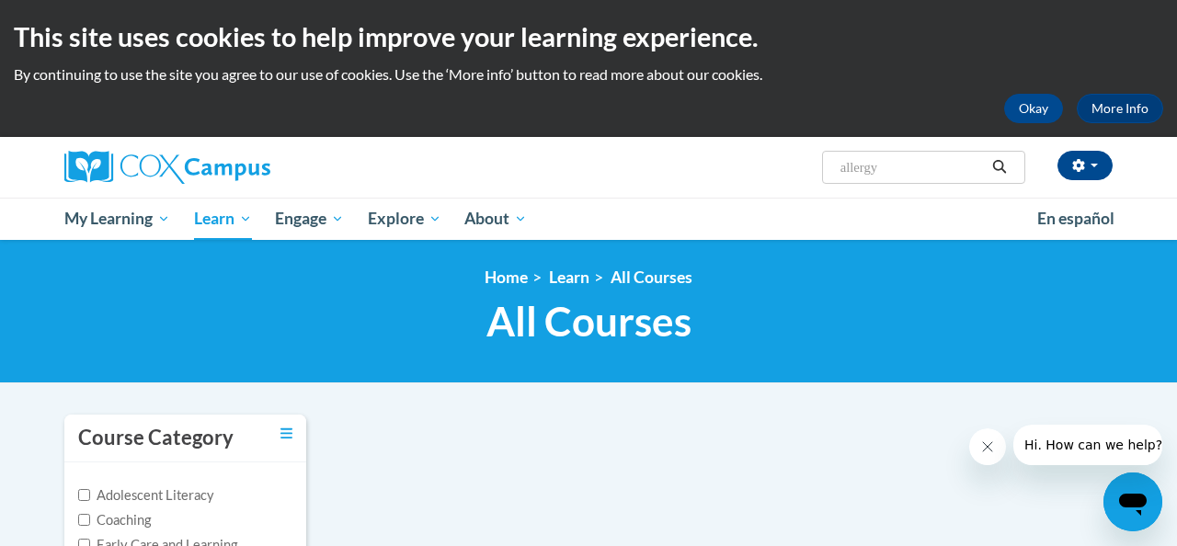
drag, startPoint x: 885, startPoint y: 172, endPoint x: 842, endPoint y: 169, distance: 43.3
click at [842, 169] on input "allergy" at bounding box center [912, 167] width 147 height 22
type input "immunizations"
drag, startPoint x: 931, startPoint y: 169, endPoint x: 821, endPoint y: 166, distance: 109.5
click at [822, 166] on span "Search Search... immunizations" at bounding box center [923, 167] width 203 height 33
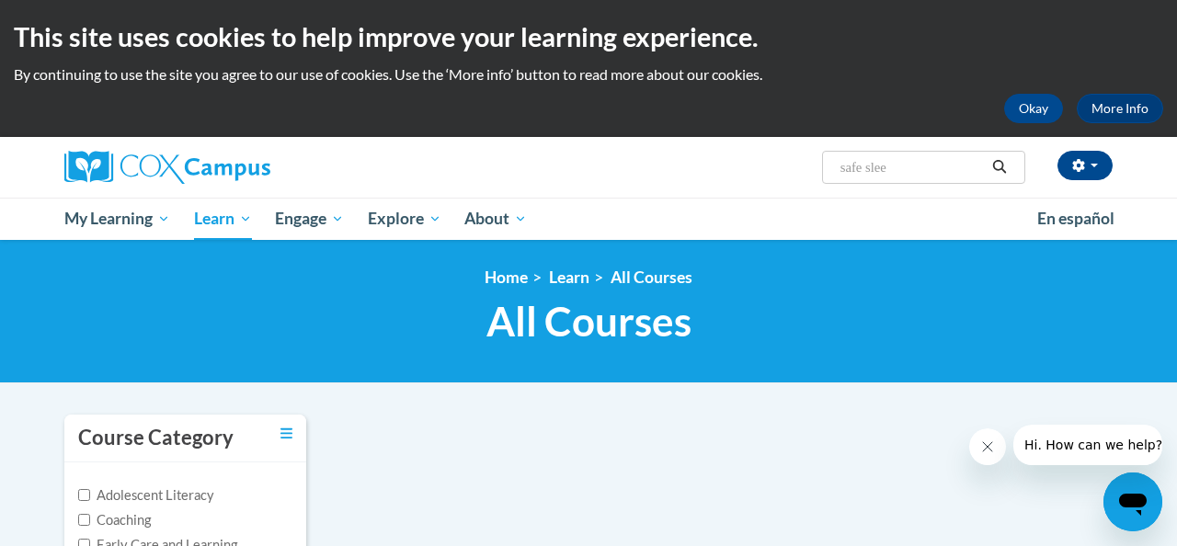
type input "safe sleep"
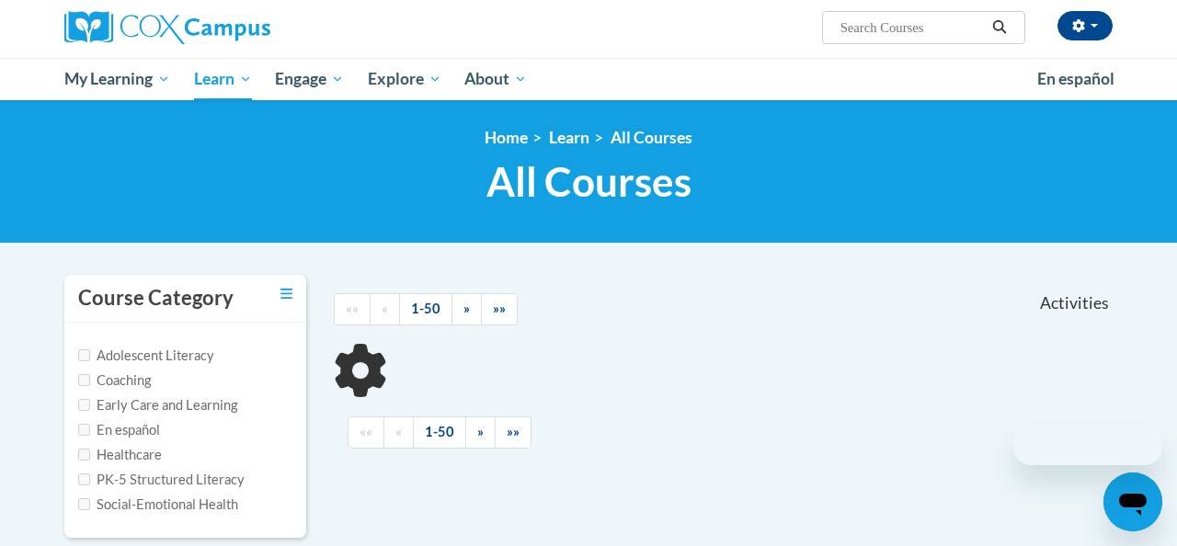
scroll to position [141, 0]
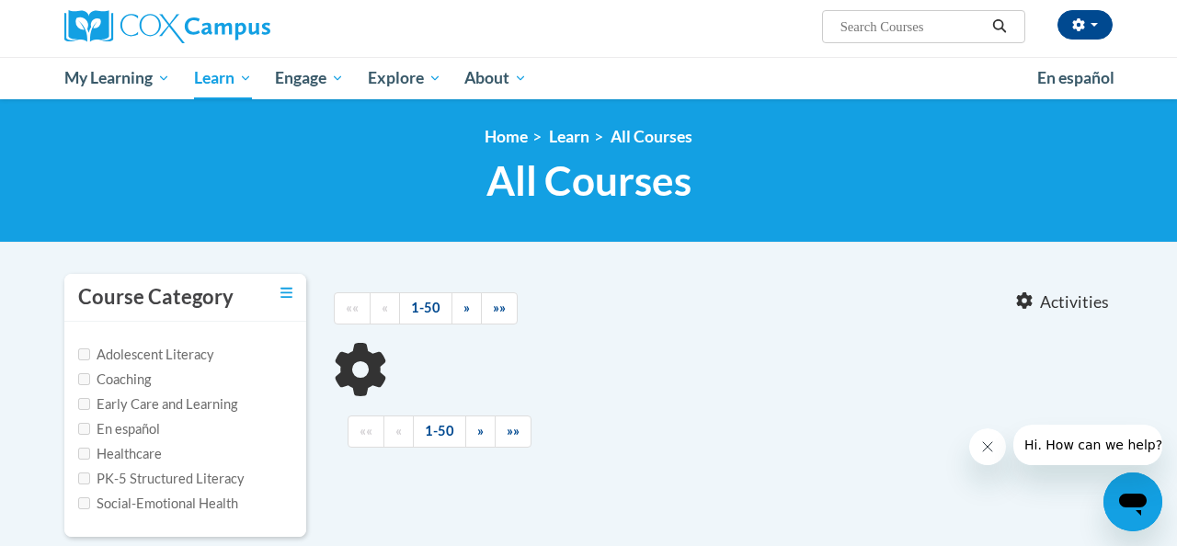
type input "safe sleep"
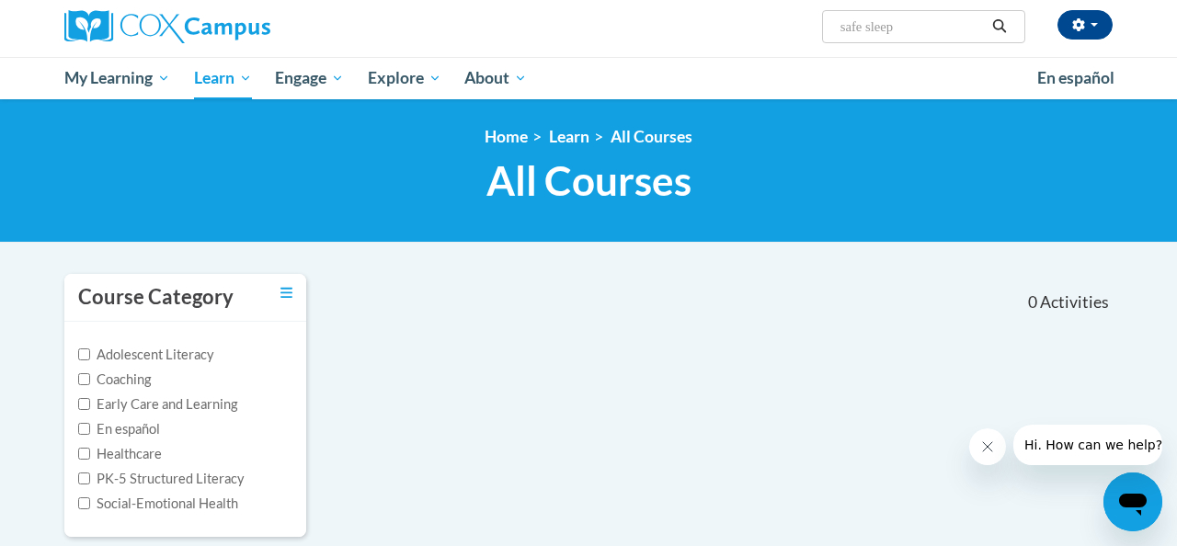
scroll to position [0, 0]
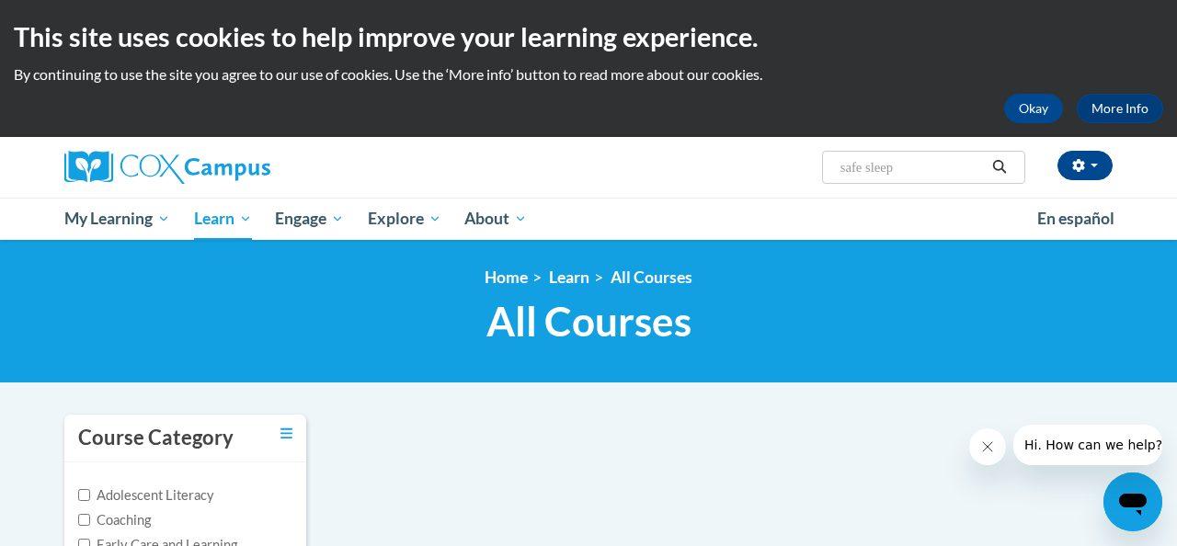
drag, startPoint x: 901, startPoint y: 170, endPoint x: 813, endPoint y: 170, distance: 88.3
click at [813, 170] on div "Stacey Meyer (America/Chicago UTC-05:00) My Profile Inbox My Transcripts Log Ou…" at bounding box center [767, 160] width 717 height 47
type input "[MEDICAL_DATA] and neglect"
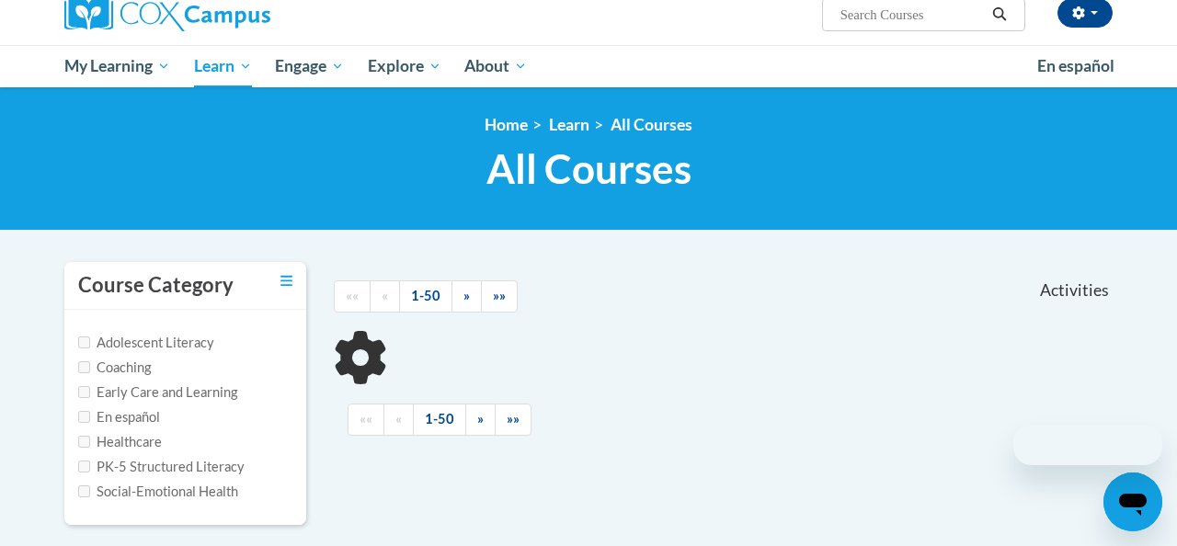
scroll to position [155, 0]
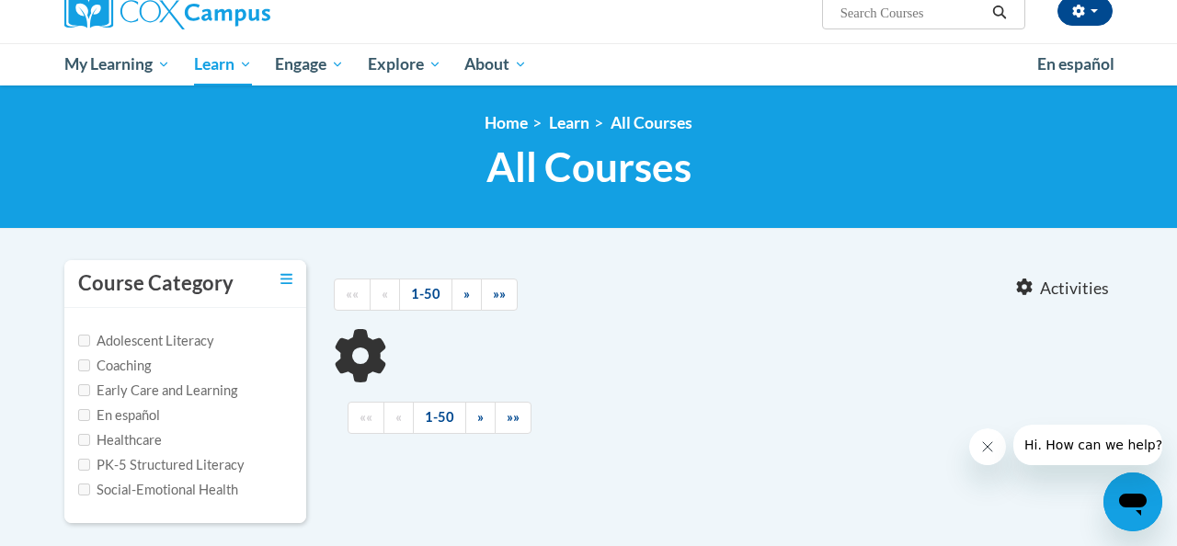
type input "[MEDICAL_DATA] and neglect"
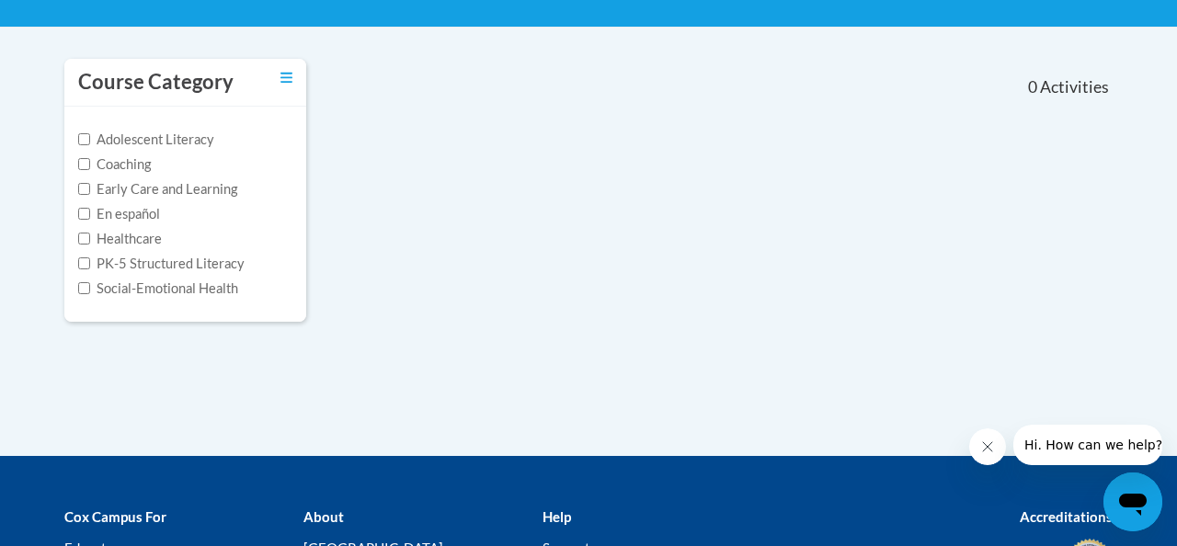
scroll to position [357, 0]
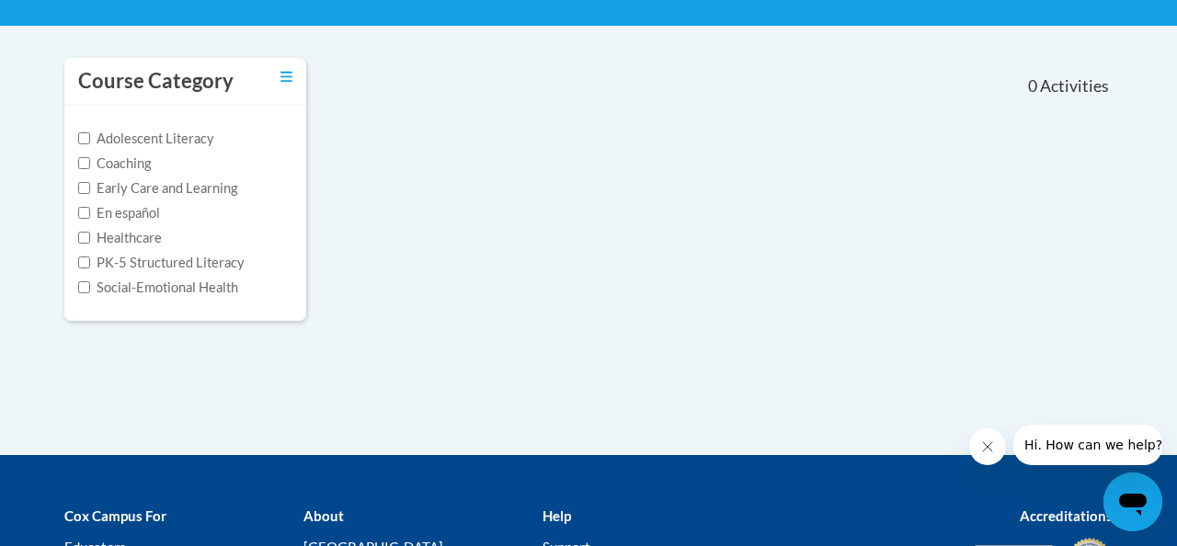
click at [192, 189] on label "Early Care and Learning" at bounding box center [157, 188] width 159 height 20
click at [90, 189] on input "Early Care and Learning" at bounding box center [84, 188] width 12 height 12
checkbox input "true"
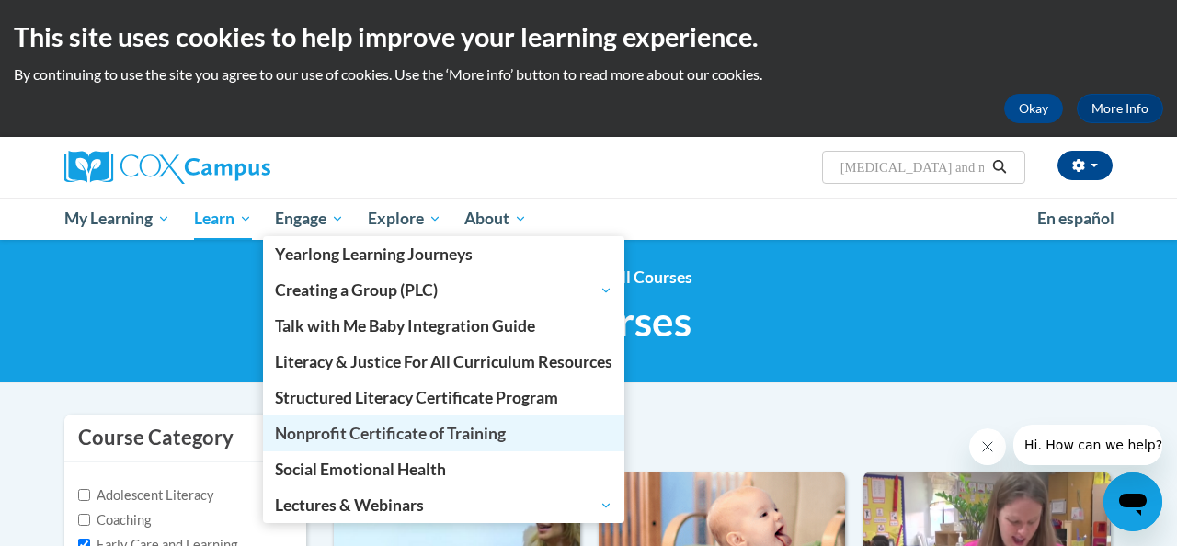
scroll to position [40, 0]
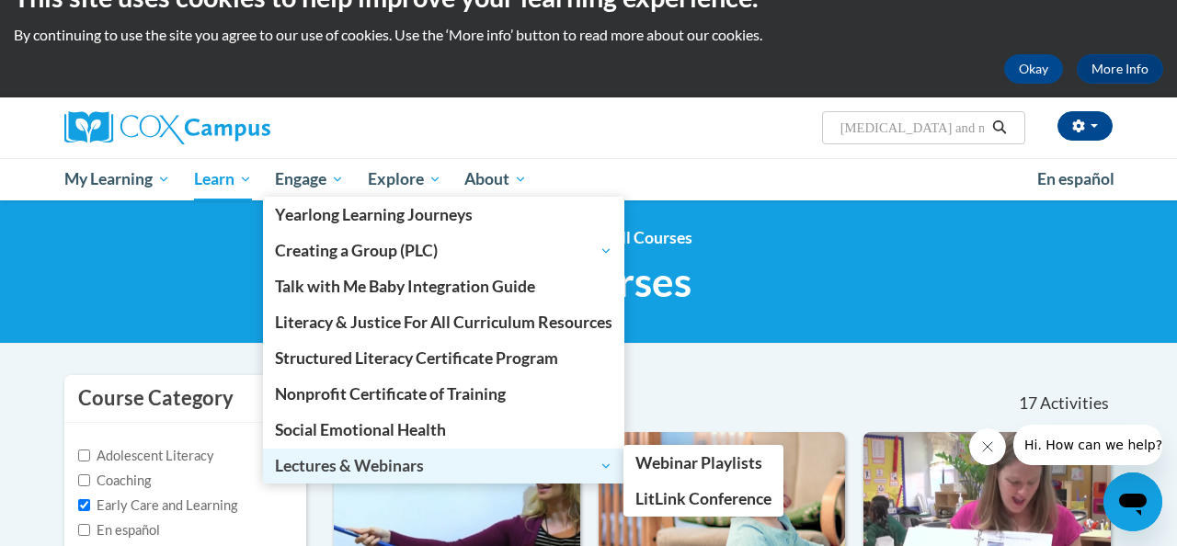
click at [353, 464] on span "Lectures & Webinars" at bounding box center [444, 466] width 338 height 22
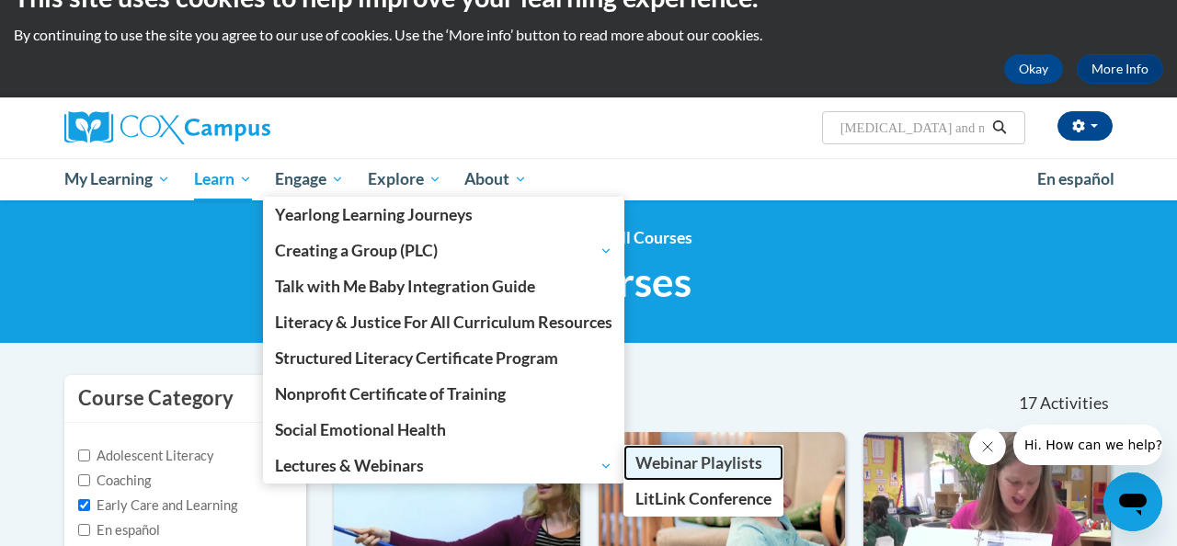
click at [715, 464] on span "Webinar Playlists" at bounding box center [699, 462] width 127 height 19
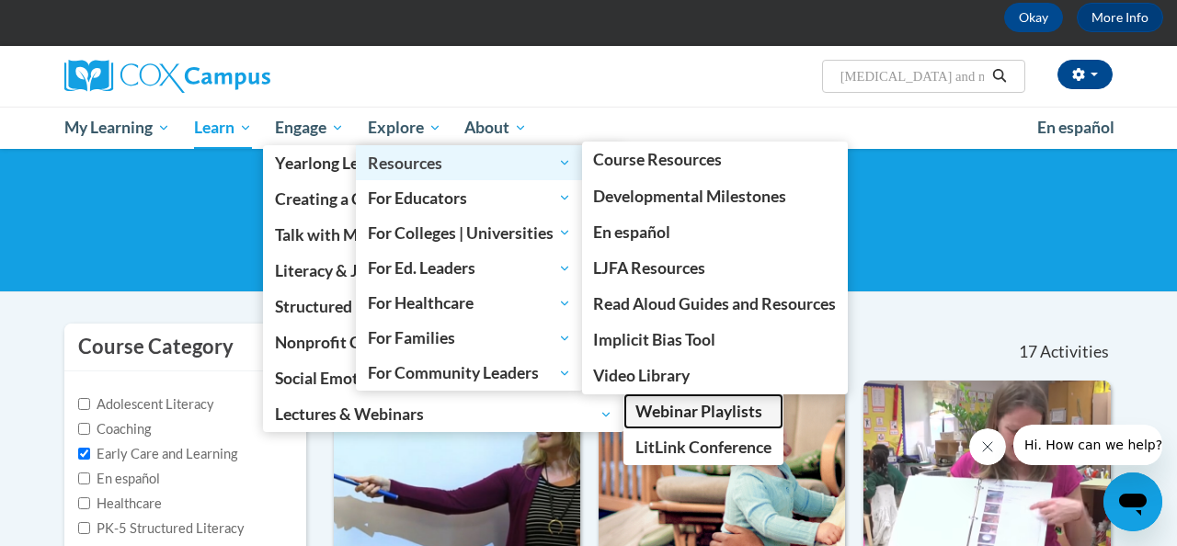
scroll to position [108, 0]
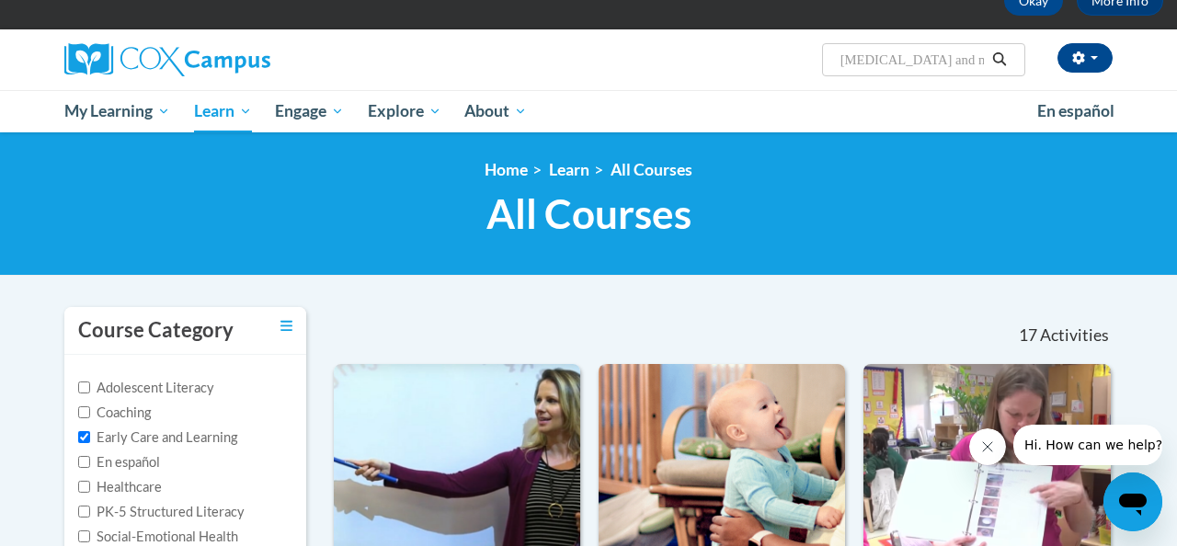
click at [556, 44] on div "[PERSON_NAME] ([GEOGRAPHIC_DATA]/[GEOGRAPHIC_DATA] UTC-05:00) My Profile Inbox …" at bounding box center [767, 52] width 717 height 47
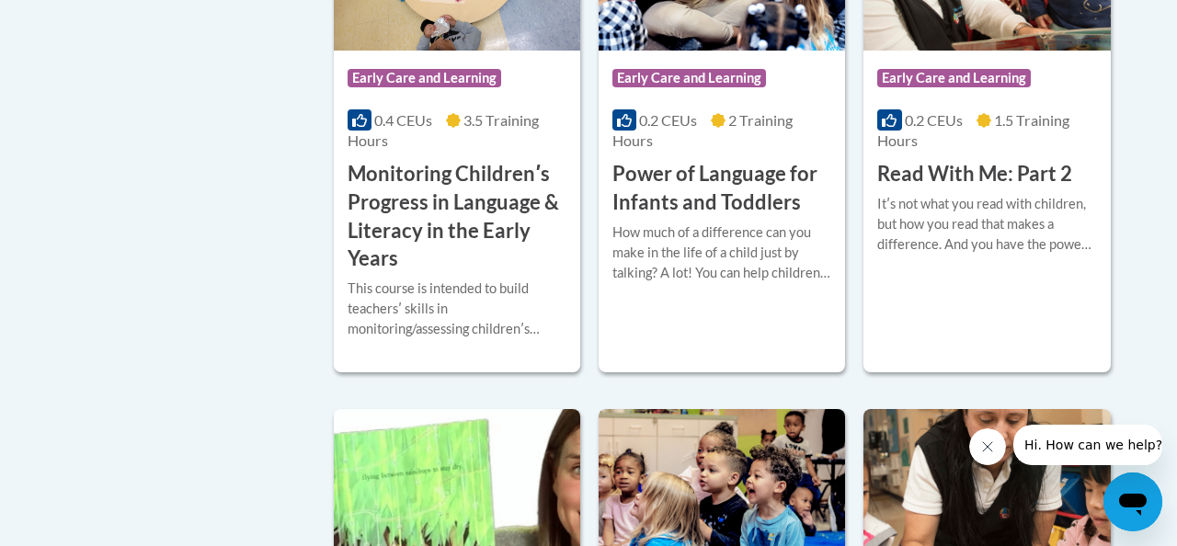
scroll to position [0, 0]
